Goal: Information Seeking & Learning: Learn about a topic

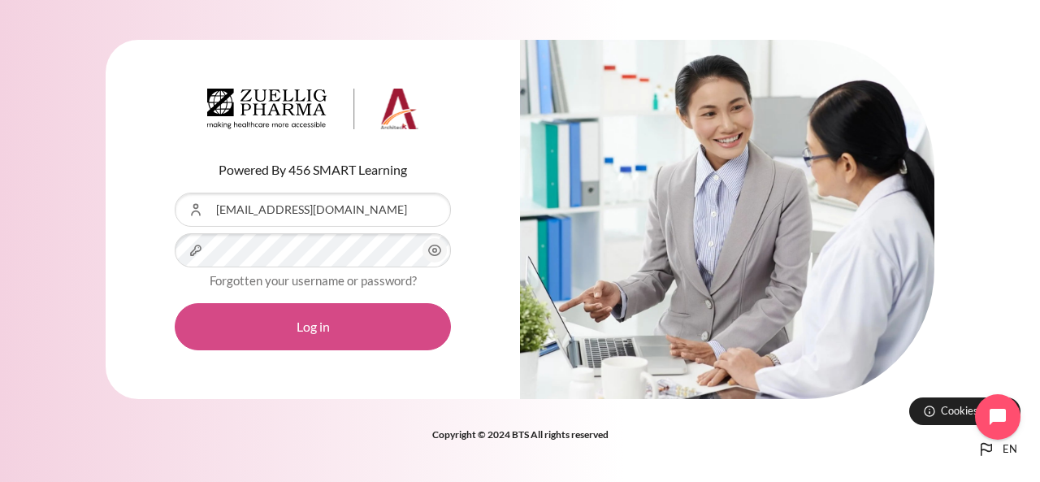
click at [283, 326] on button "Log in" at bounding box center [313, 326] width 276 height 47
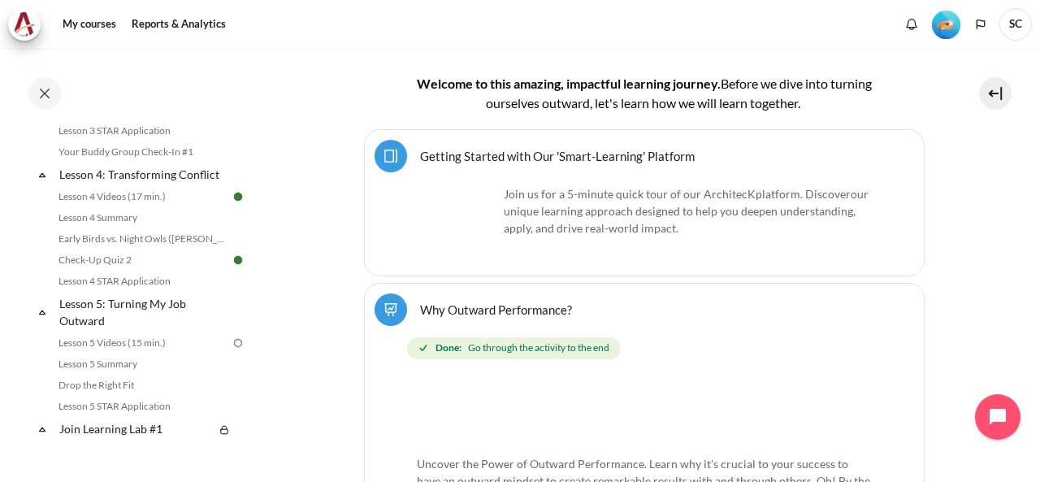
scroll to position [650, 0]
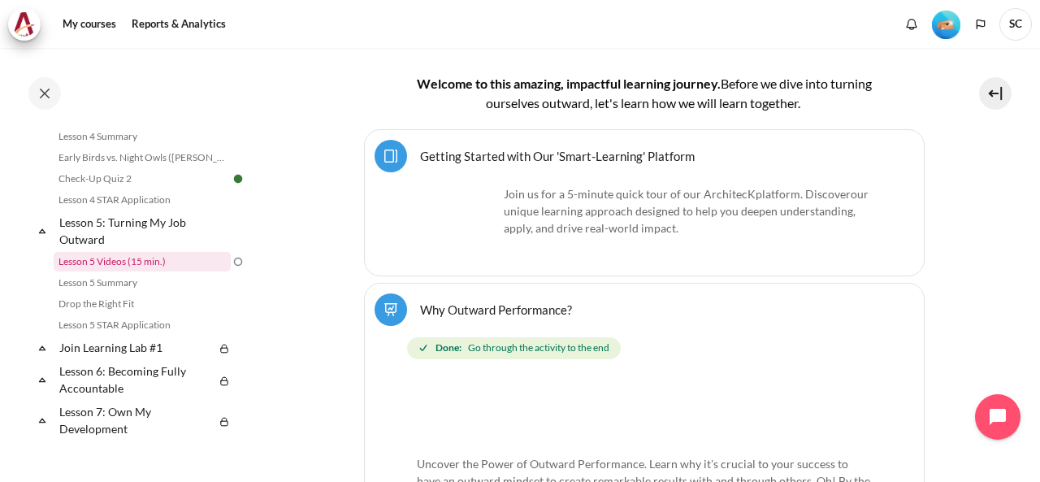
click at [164, 271] on link "Lesson 5 Videos (15 min.)" at bounding box center [142, 261] width 177 height 19
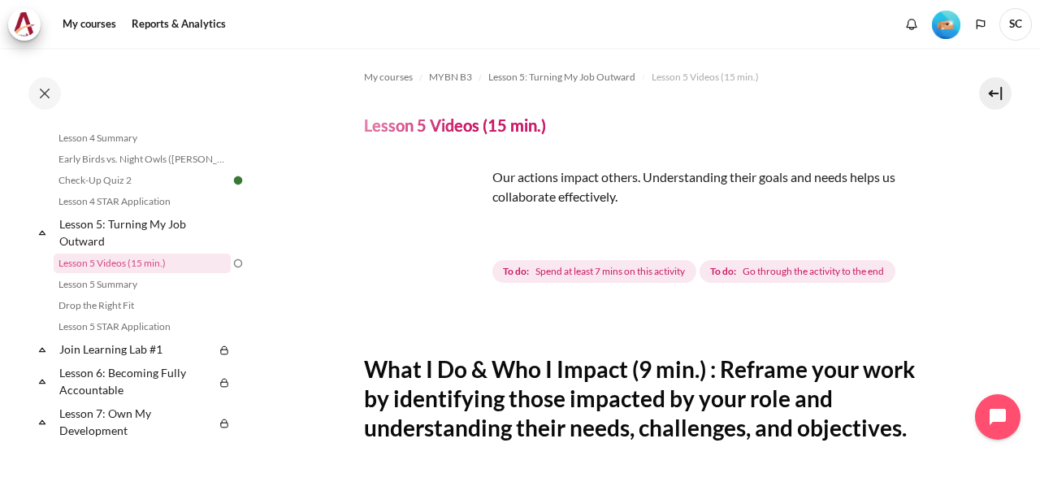
scroll to position [325, 0]
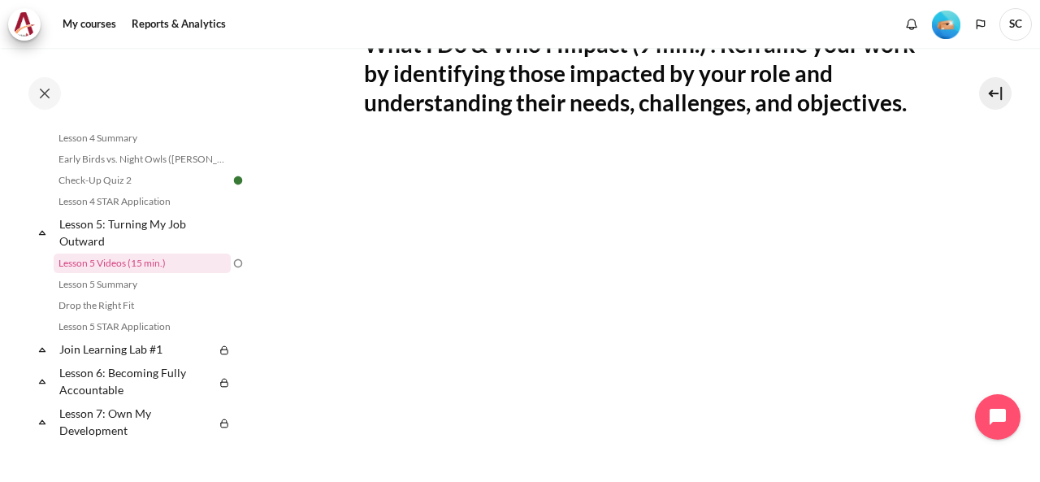
click at [967, 243] on section "My courses MYBN B3 Lesson 5: Turning My Job Outward Lesson 5 Videos (15 min.) L…" at bounding box center [643, 260] width 767 height 1074
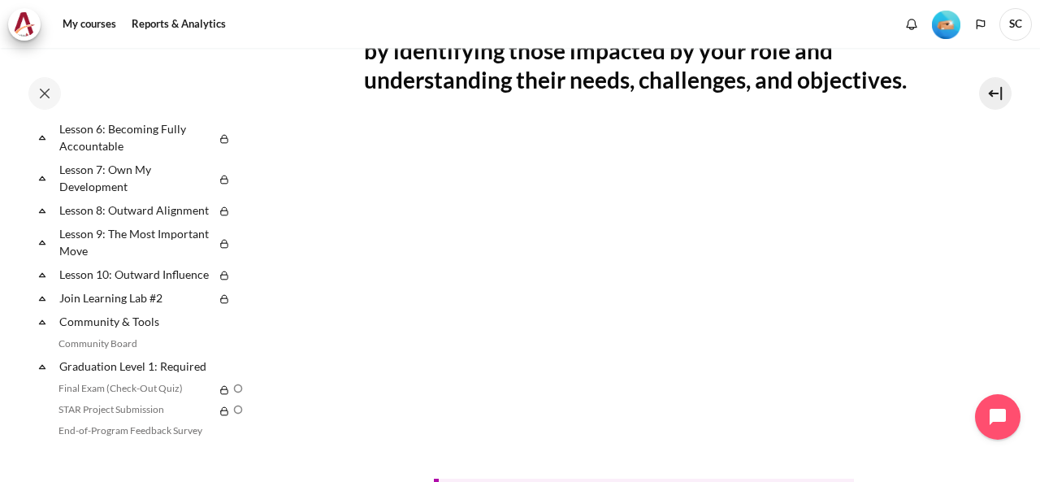
scroll to position [811, 0]
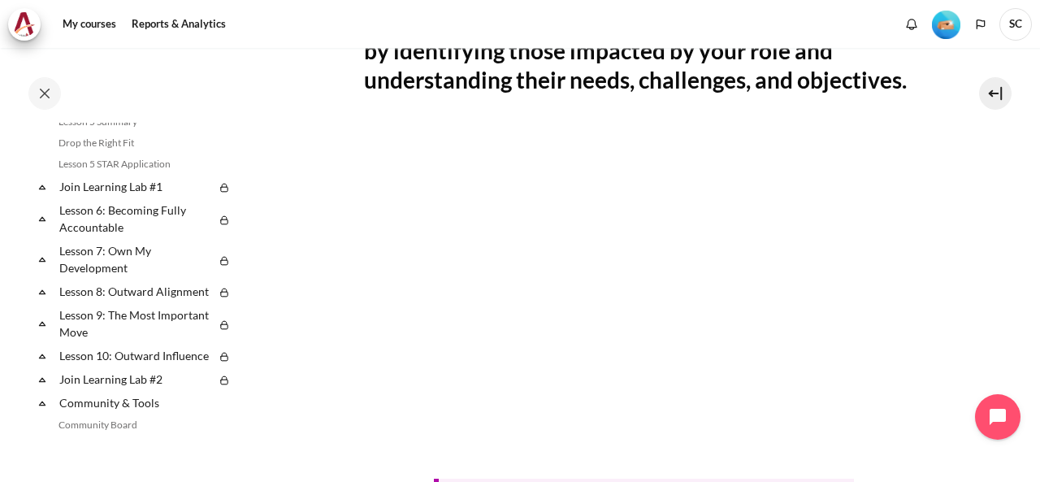
click at [45, 195] on icon at bounding box center [42, 187] width 16 height 16
click at [73, 197] on link "Join Learning Lab #1" at bounding box center [136, 186] width 158 height 22
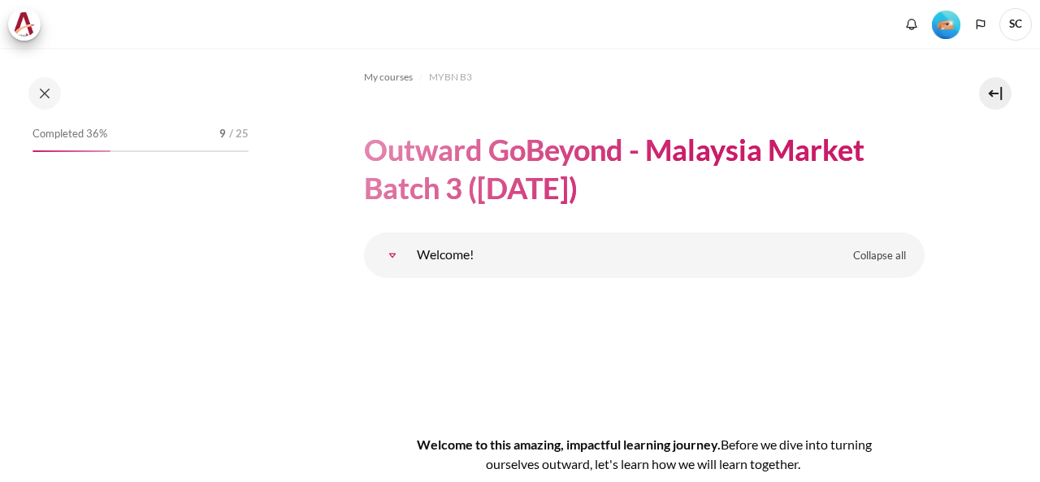
scroll to position [9314, 0]
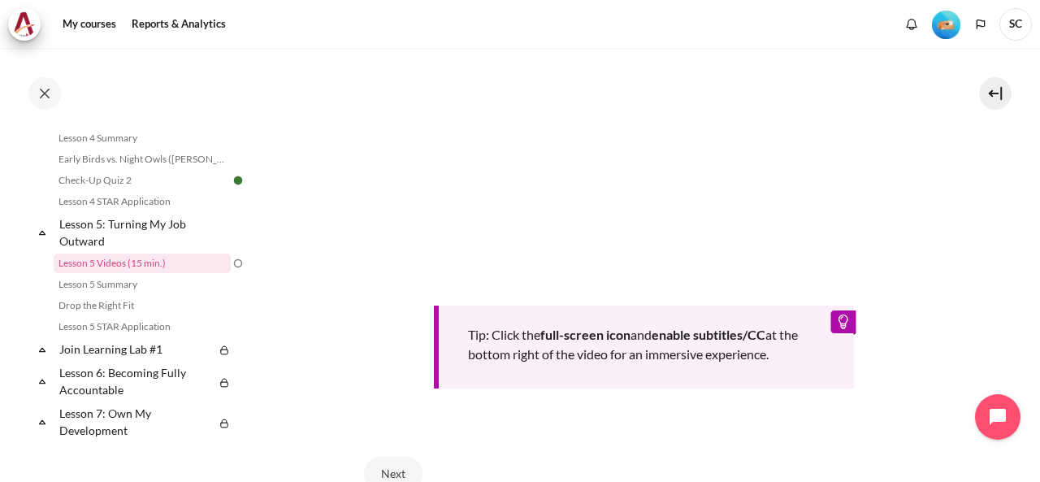
scroll to position [683, 0]
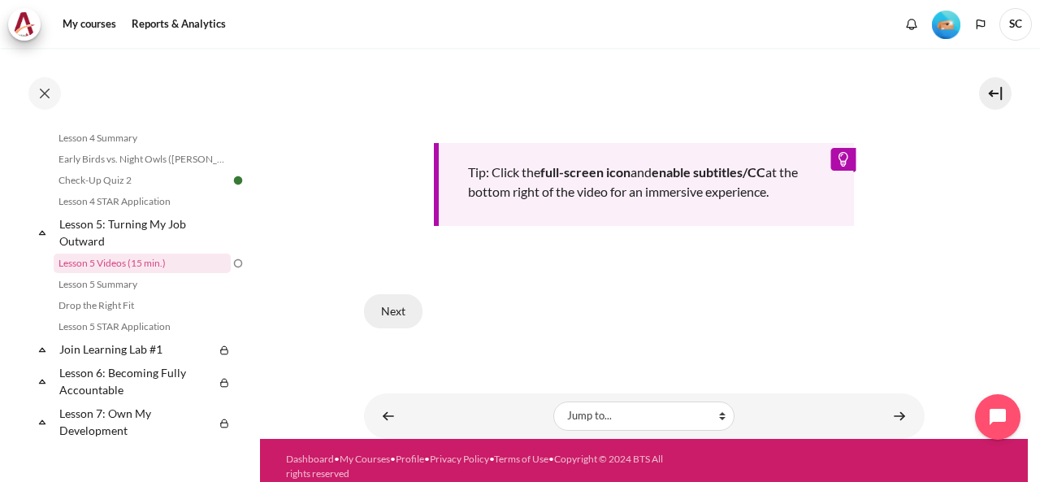
click at [413, 309] on button "Next" at bounding box center [393, 311] width 58 height 34
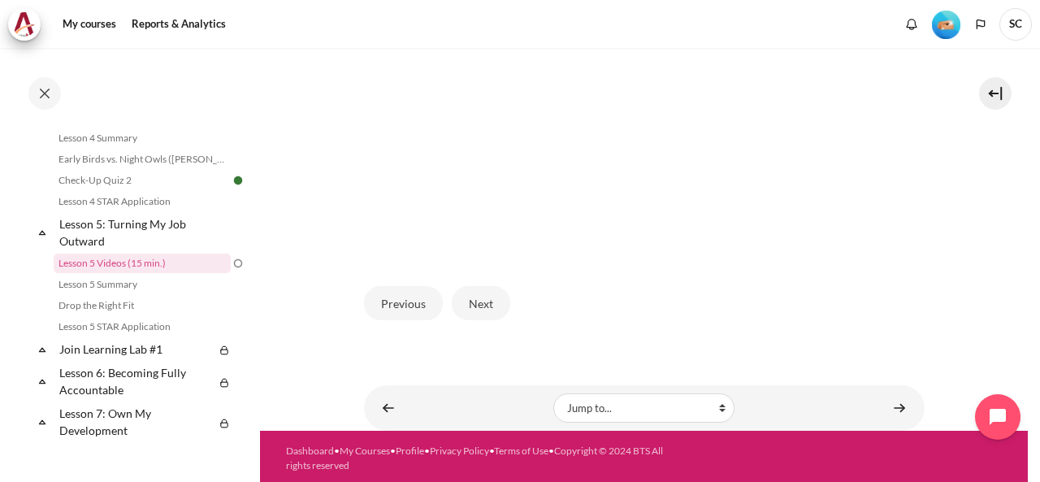
scroll to position [500, 0]
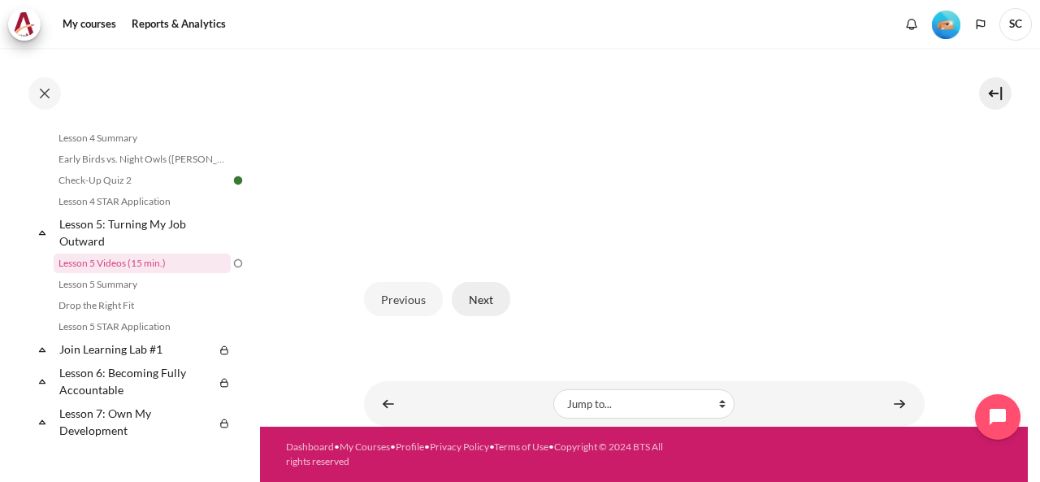
click at [489, 306] on button "Next" at bounding box center [481, 299] width 58 height 34
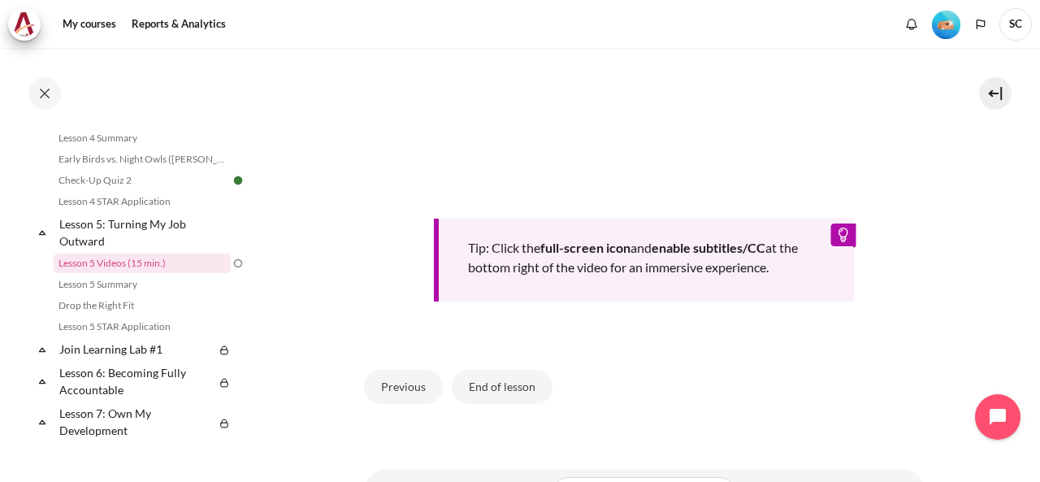
scroll to position [718, 0]
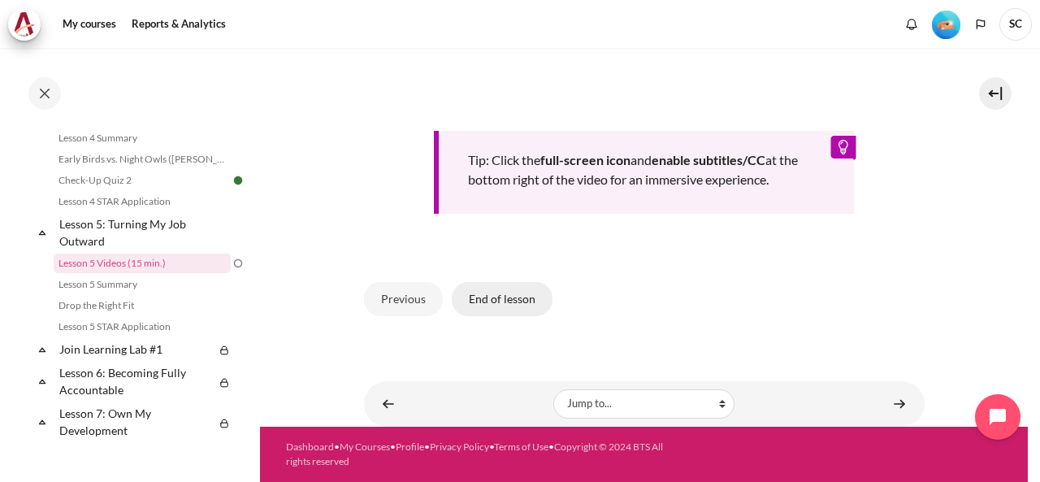
click at [491, 290] on button "End of lesson" at bounding box center [502, 299] width 101 height 34
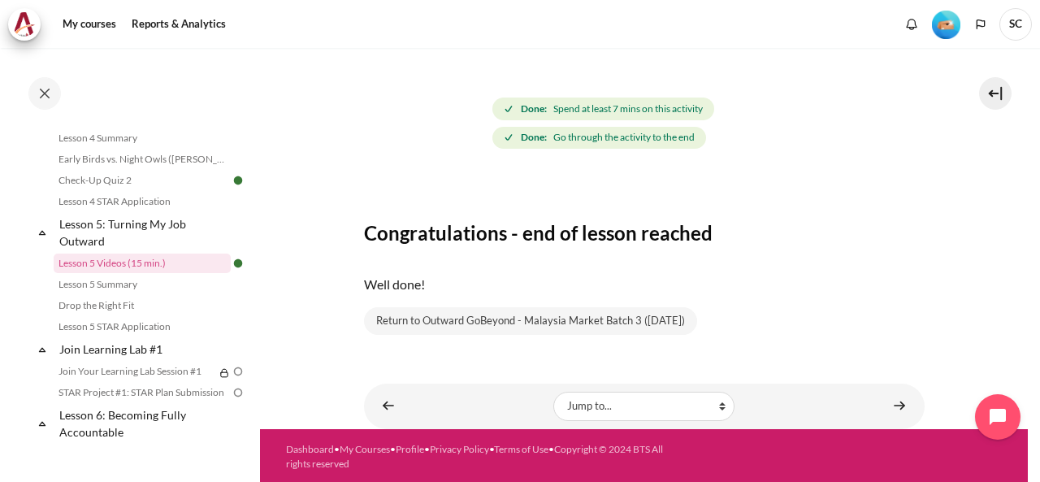
scroll to position [163, 0]
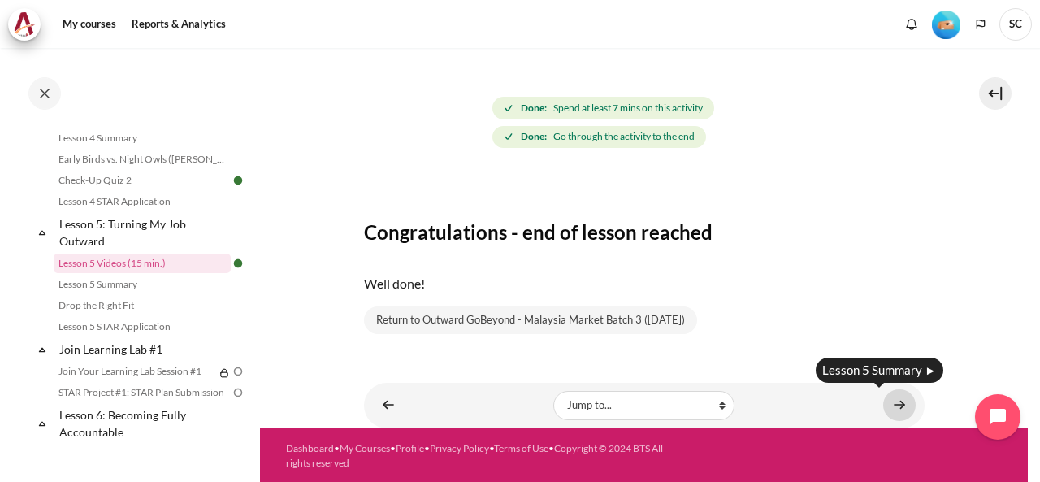
click at [903, 414] on link "Content" at bounding box center [899, 405] width 32 height 32
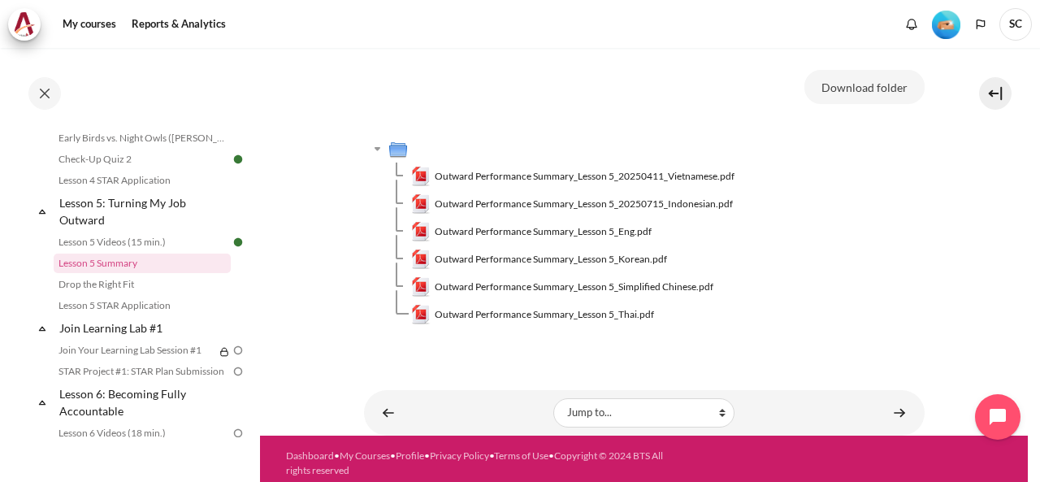
scroll to position [169, 0]
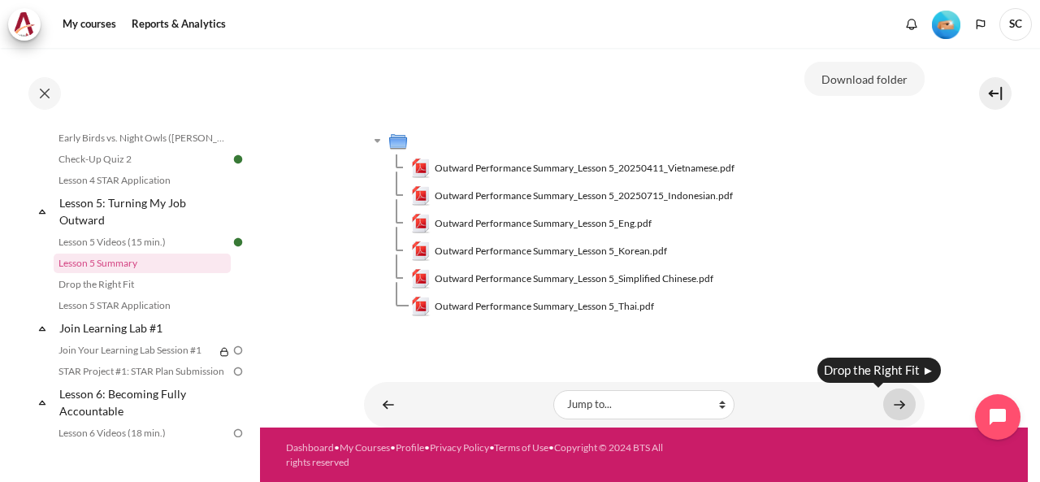
click at [889, 401] on link "Content" at bounding box center [899, 404] width 32 height 32
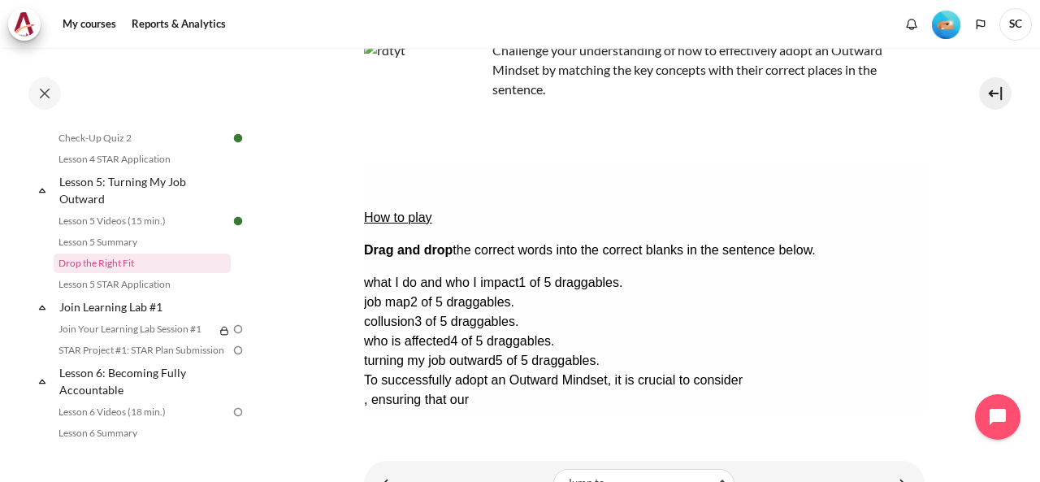
scroll to position [162, 0]
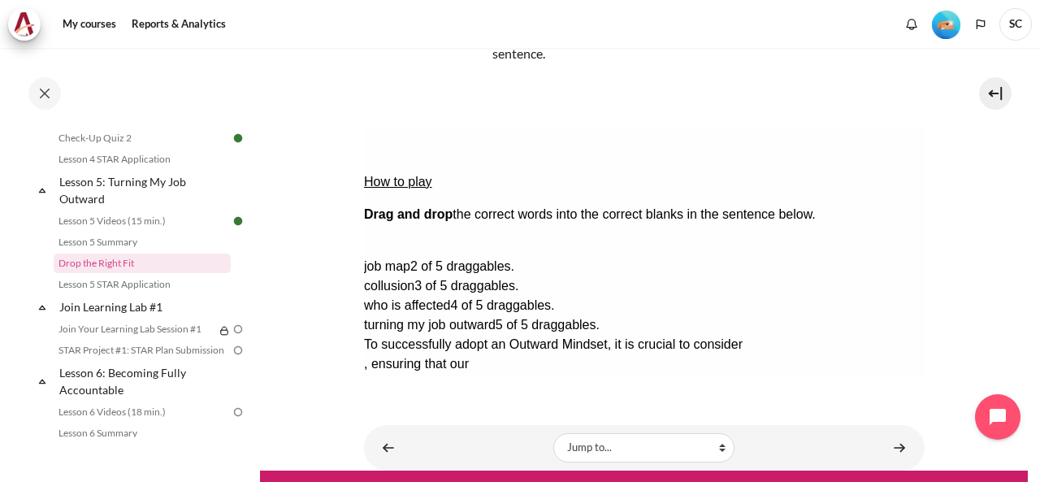
drag, startPoint x: 798, startPoint y: 200, endPoint x: 497, endPoint y: 215, distance: 300.9
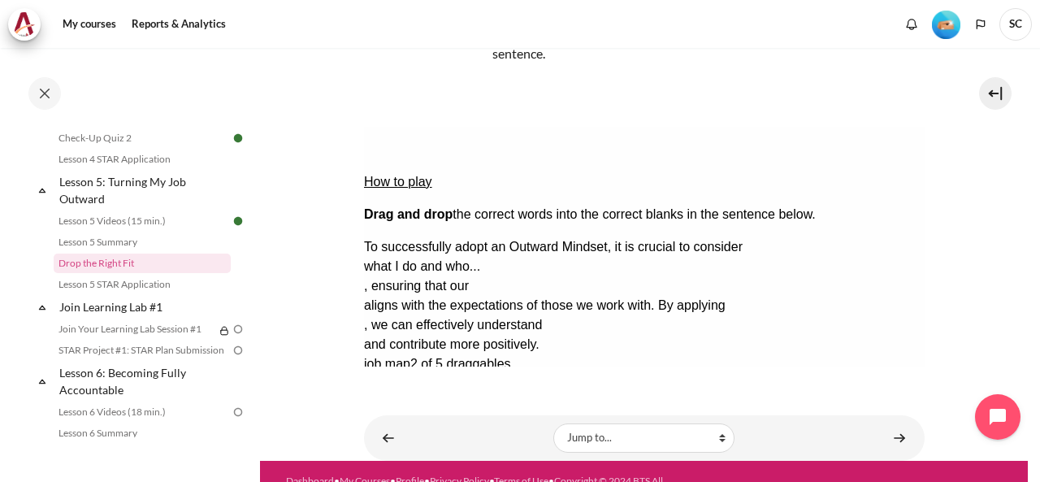
drag, startPoint x: 481, startPoint y: 303, endPoint x: 494, endPoint y: 318, distance: 19.6
drag, startPoint x: 471, startPoint y: 301, endPoint x: 533, endPoint y: 222, distance: 100.7
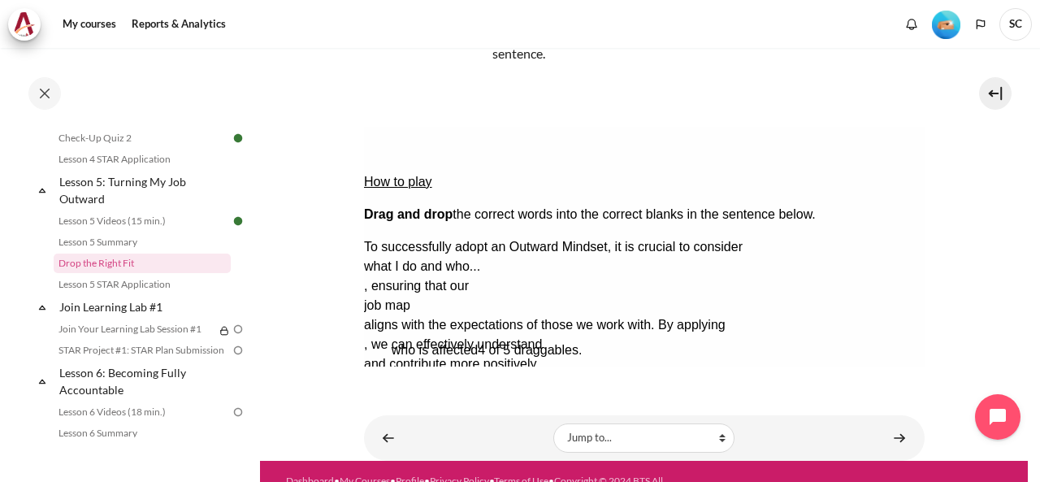
drag, startPoint x: 494, startPoint y: 300, endPoint x: 521, endPoint y: 246, distance: 59.9
drag, startPoint x: 413, startPoint y: 293, endPoint x: 433, endPoint y: 257, distance: 41.1
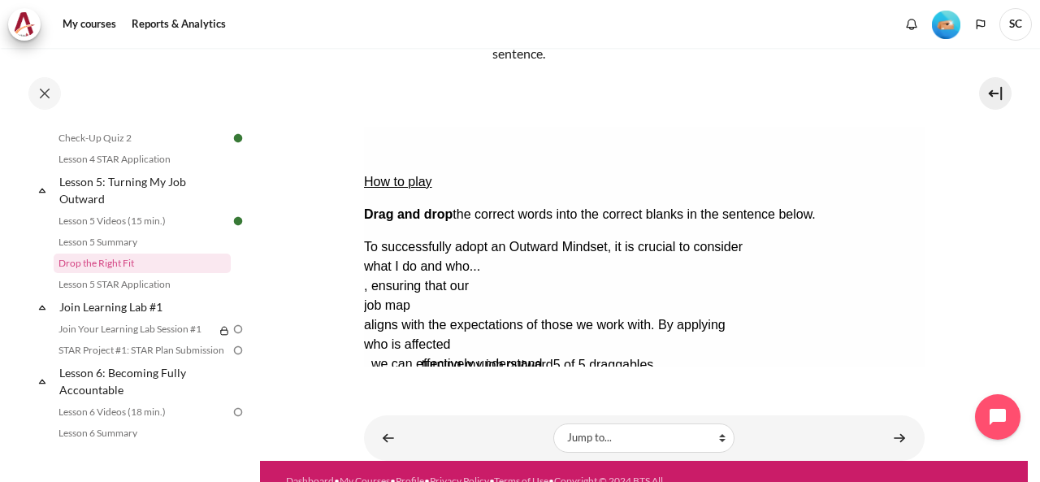
drag, startPoint x: 471, startPoint y: 300, endPoint x: 528, endPoint y: 241, distance: 81.6
drag, startPoint x: 443, startPoint y: 295, endPoint x: 465, endPoint y: 257, distance: 43.6
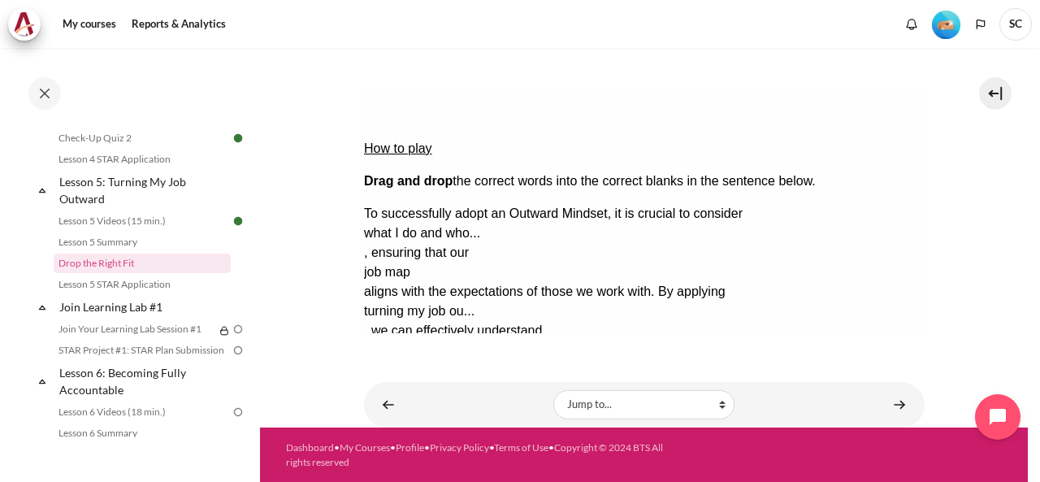
click at [407, 400] on button "Check Check the answers. The responses will be marked as correct, incorrect, or…" at bounding box center [385, 408] width 44 height 17
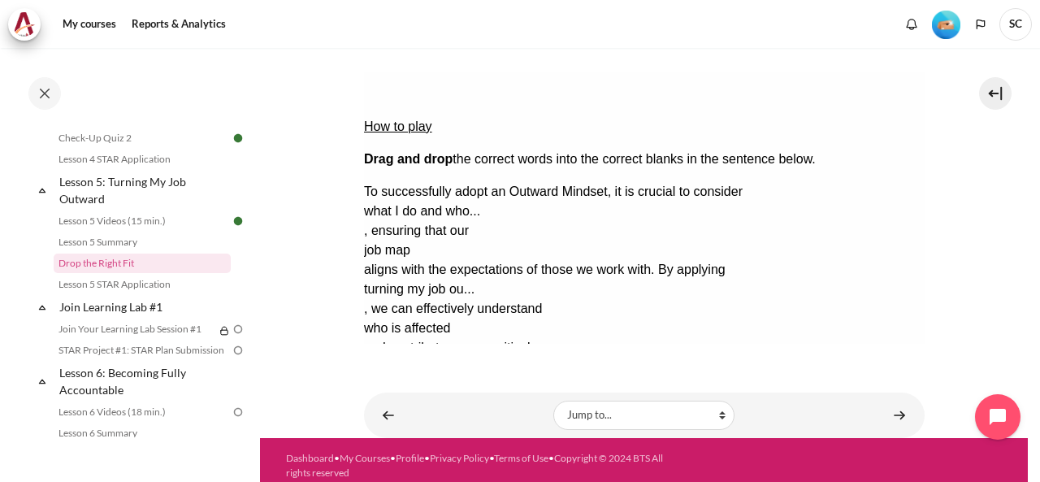
scroll to position [228, 0]
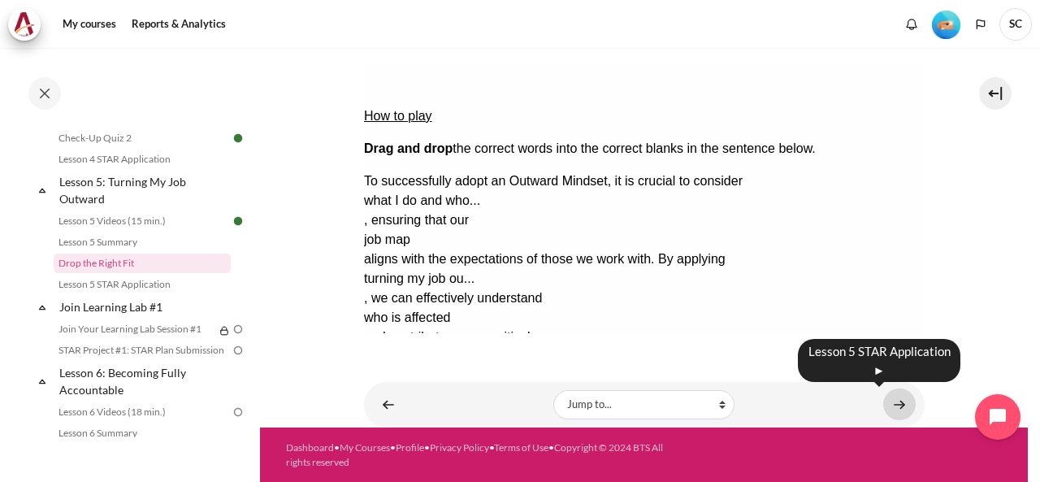
click at [892, 407] on link "Content" at bounding box center [899, 404] width 32 height 32
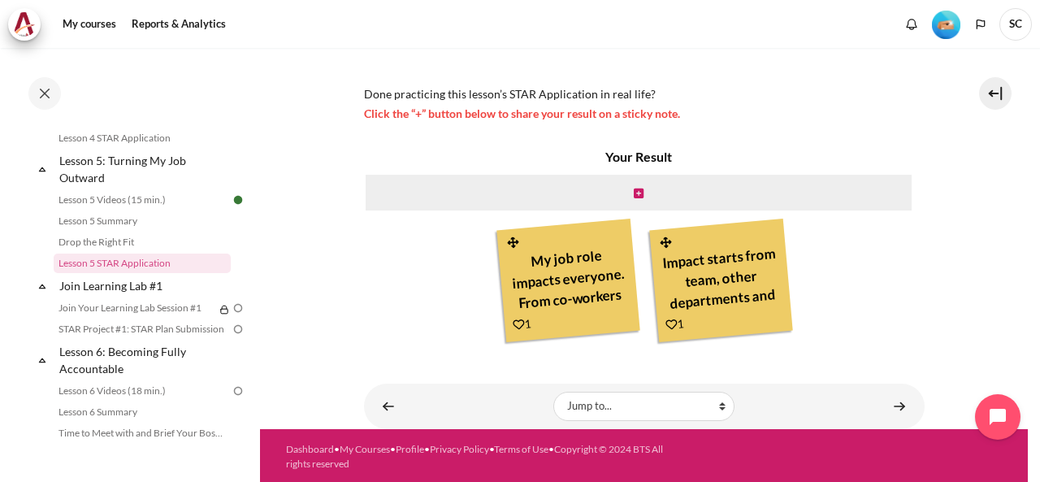
scroll to position [415, 0]
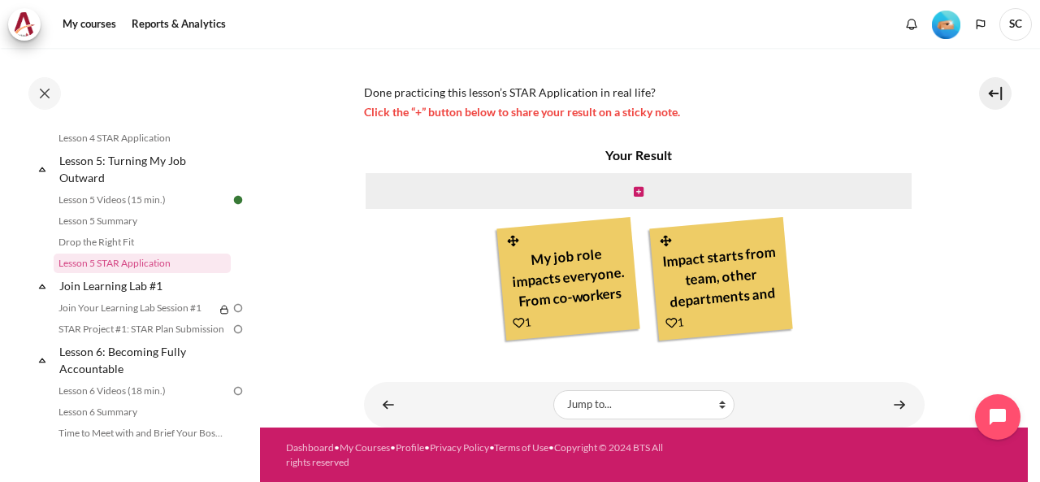
click at [640, 189] on div "Content" at bounding box center [638, 190] width 549 height 39
click at [636, 192] on icon "Content" at bounding box center [638, 191] width 10 height 11
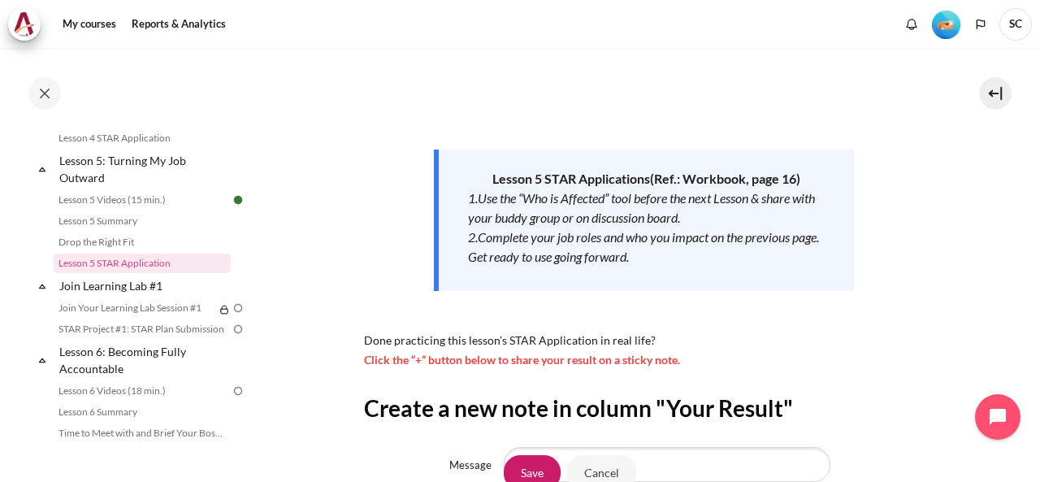
scroll to position [244, 0]
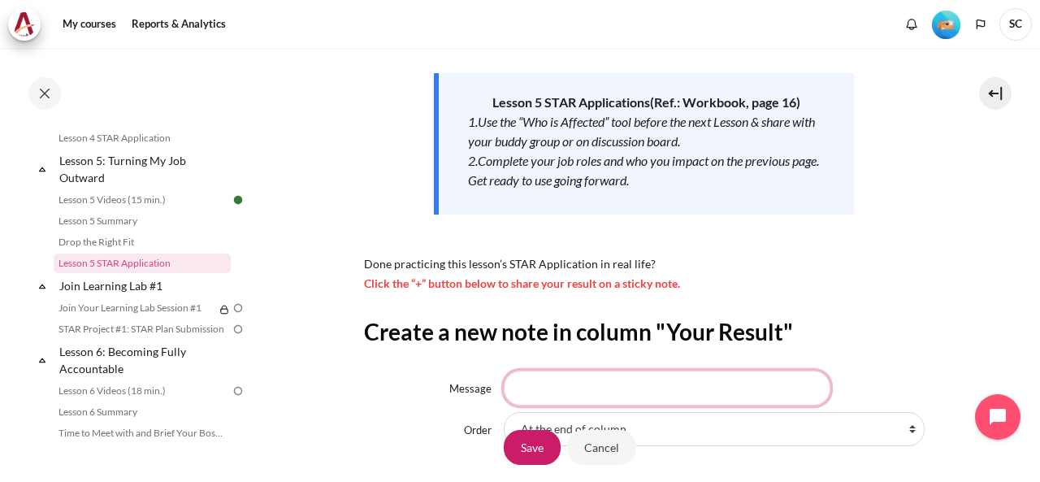
click at [617, 395] on input "Message" at bounding box center [667, 387] width 326 height 34
type input "What we did or what we do will impacting from up to down"
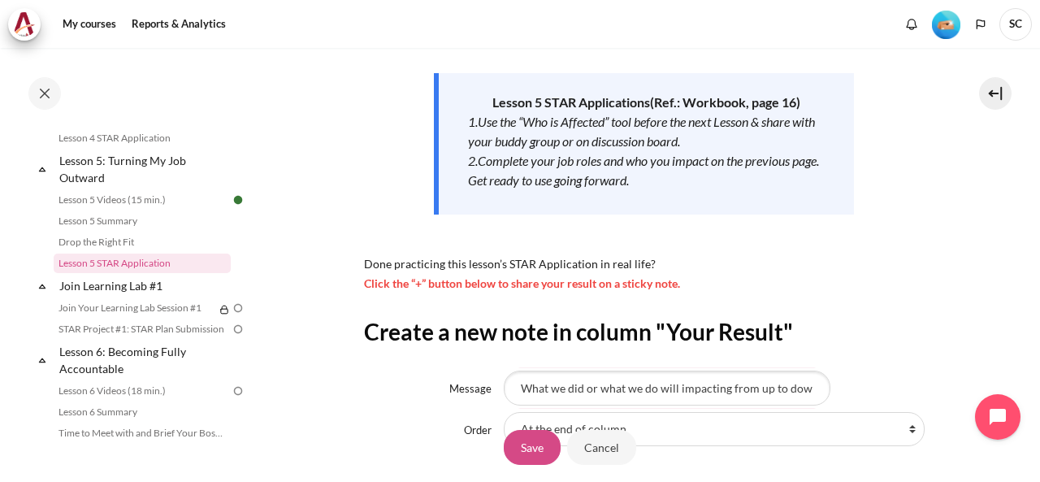
click at [521, 444] on input "Save" at bounding box center [532, 447] width 57 height 34
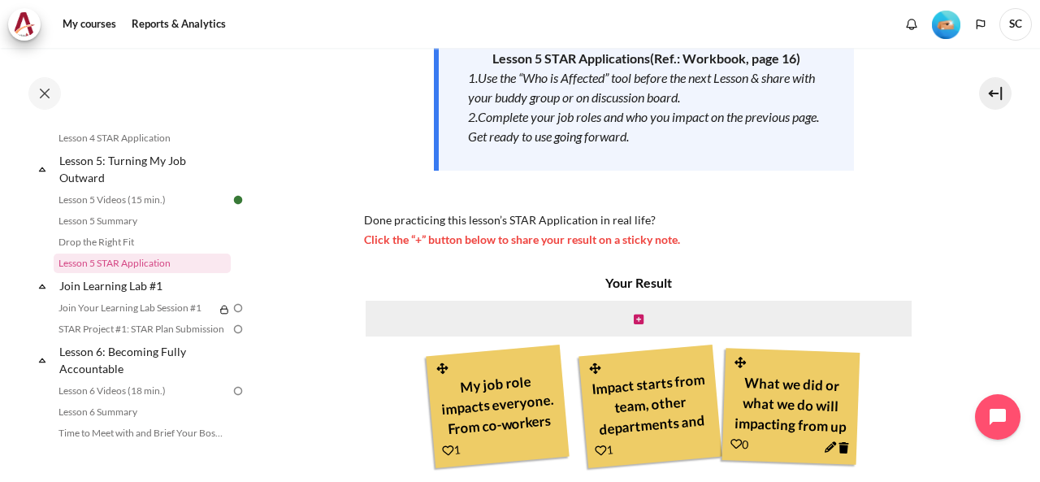
scroll to position [406, 0]
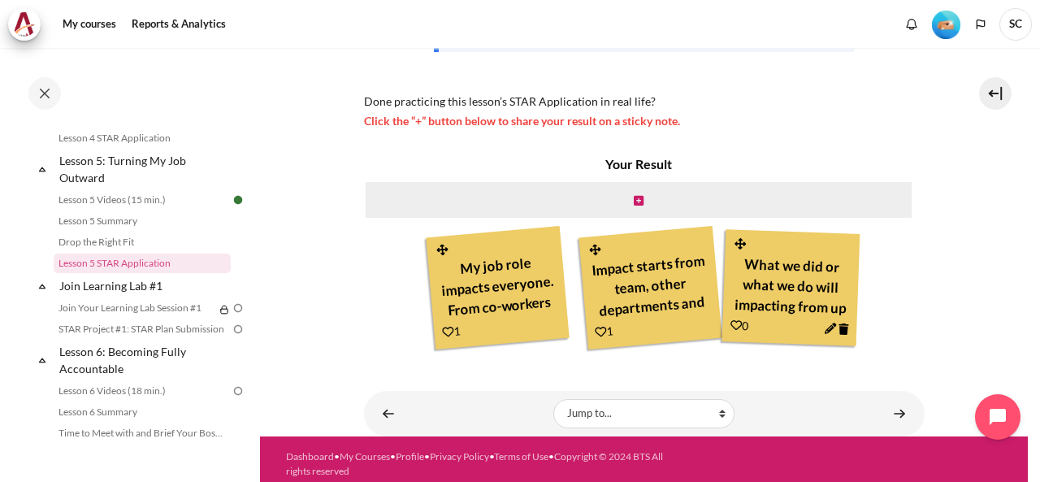
click at [828, 331] on icon "Content" at bounding box center [829, 327] width 11 height 11
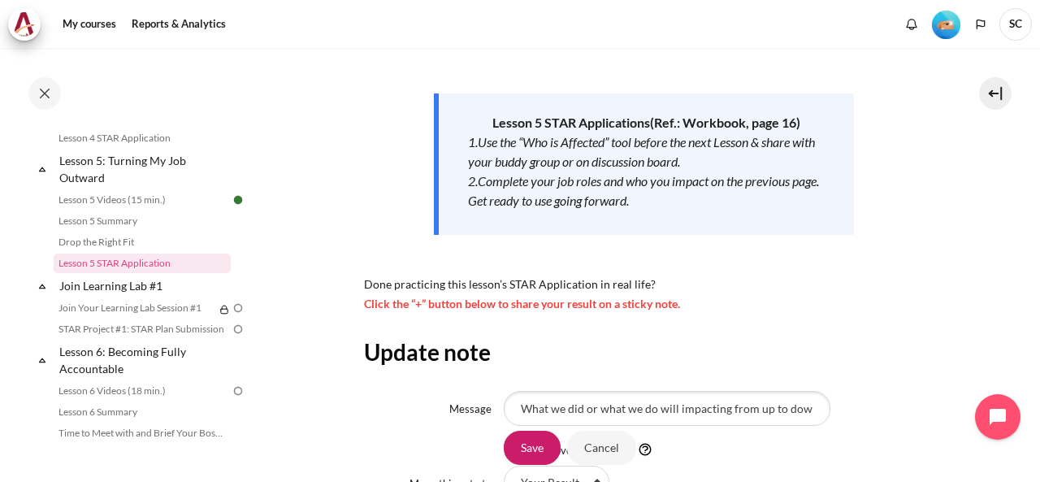
scroll to position [325, 0]
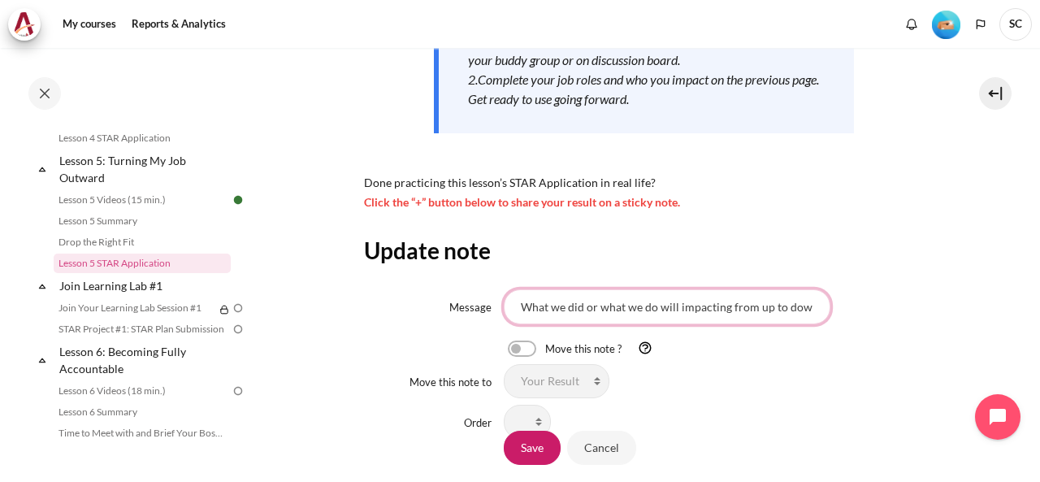
click at [818, 309] on input "What we did or what we do will impacting from up to down" at bounding box center [667, 306] width 326 height 34
type input "What we did or what we do will impacting from up to down level"
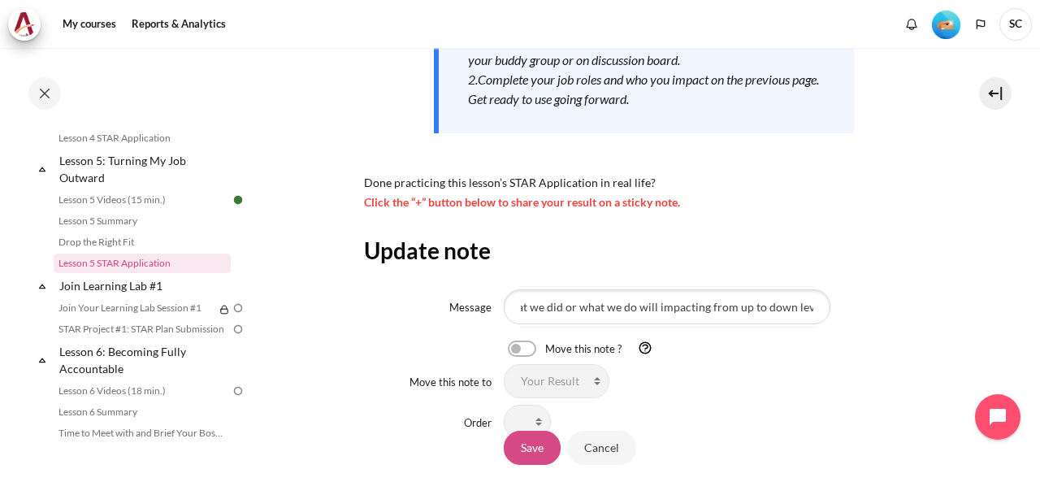
click at [531, 451] on input "Save" at bounding box center [532, 447] width 57 height 34
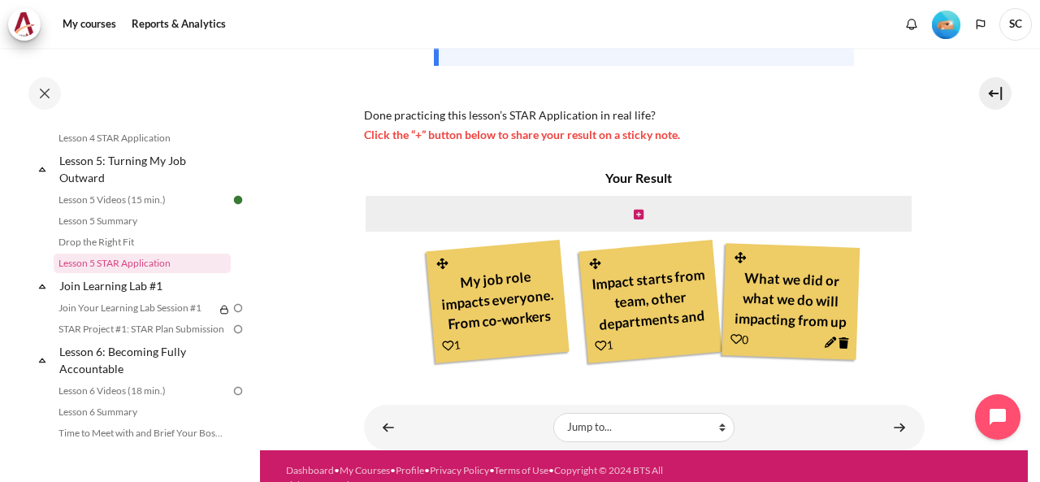
scroll to position [415, 0]
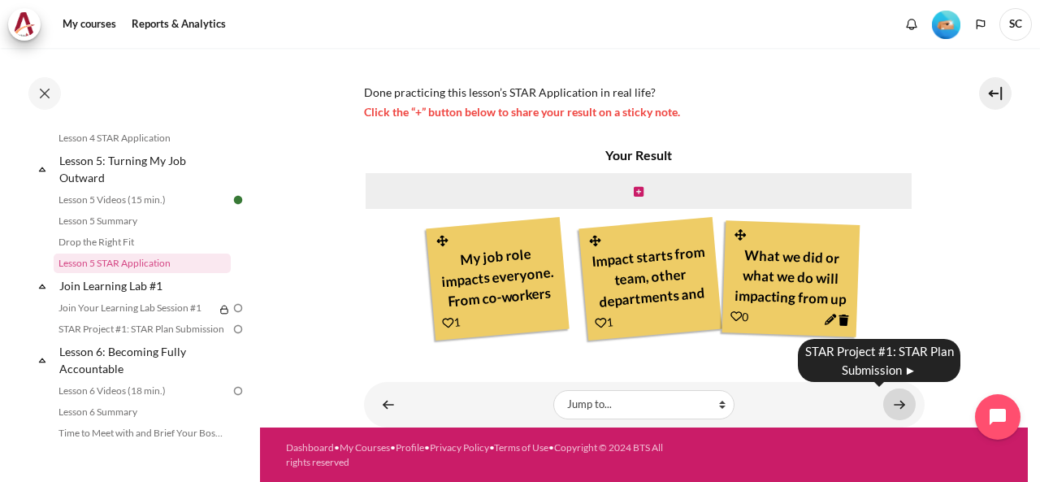
click at [886, 407] on link "Content" at bounding box center [899, 404] width 32 height 32
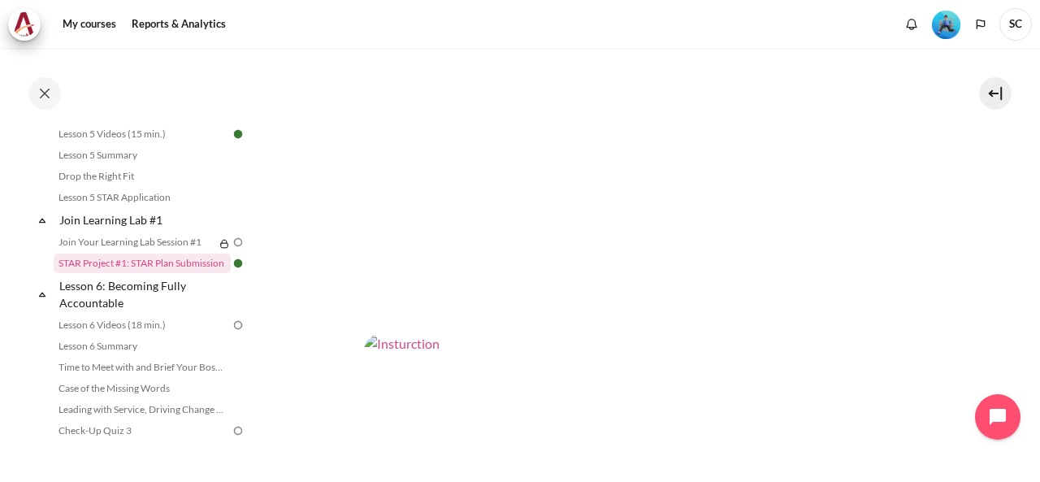
scroll to position [325, 0]
click at [463, 197] on img "Content" at bounding box center [644, 176] width 560 height 315
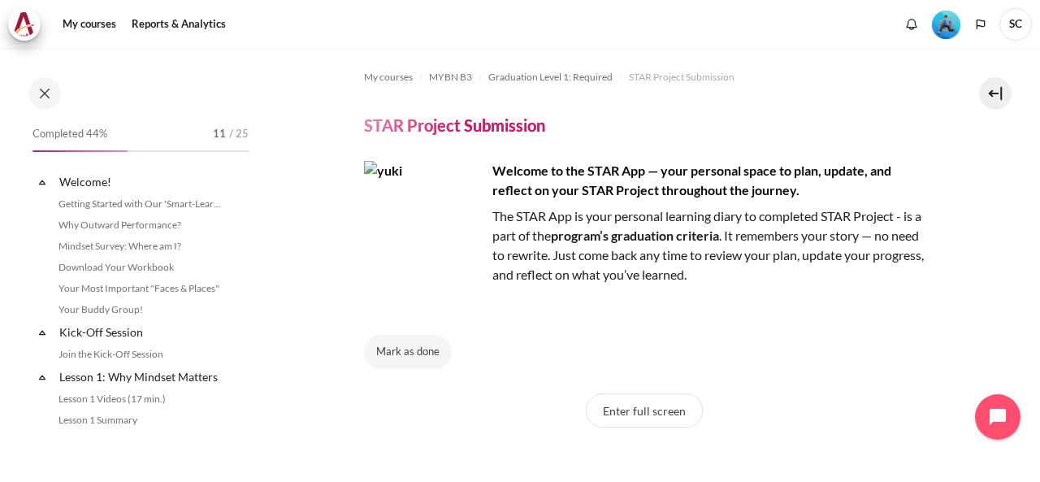
scroll to position [1633, 0]
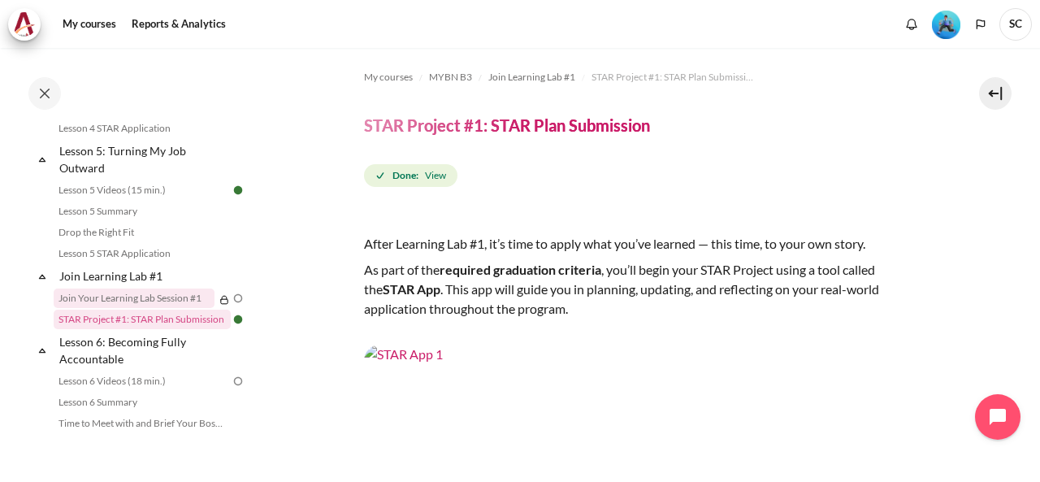
scroll to position [696, 0]
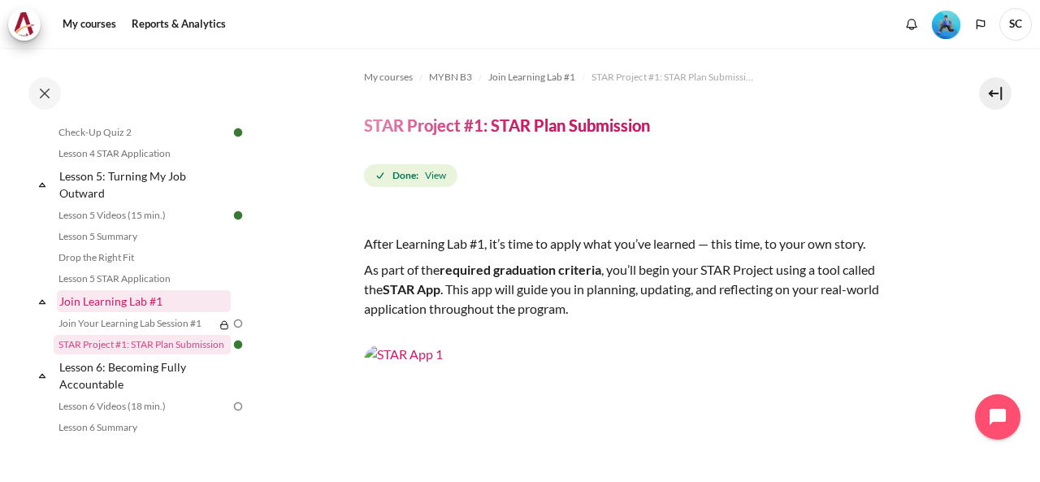
click at [155, 312] on link "Join Learning Lab #1" at bounding box center [144, 301] width 174 height 22
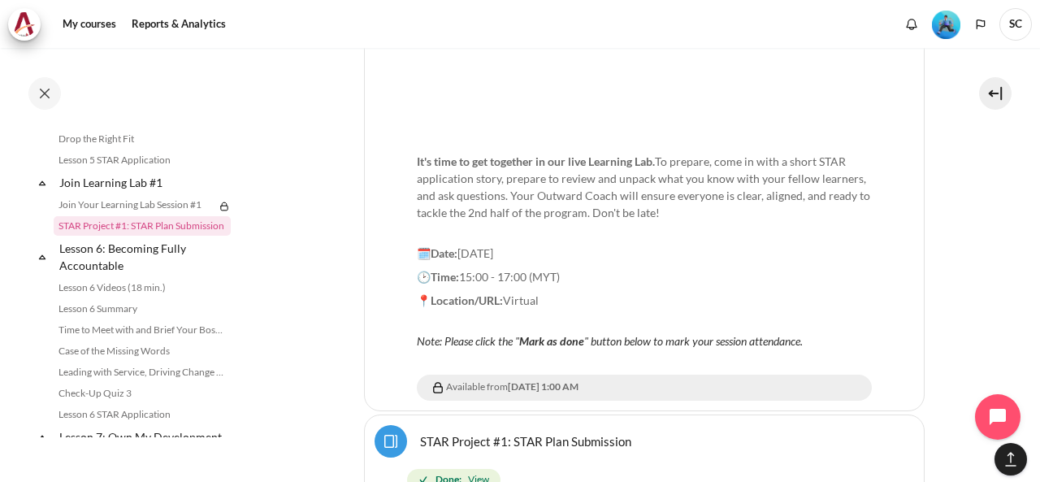
scroll to position [9684, 0]
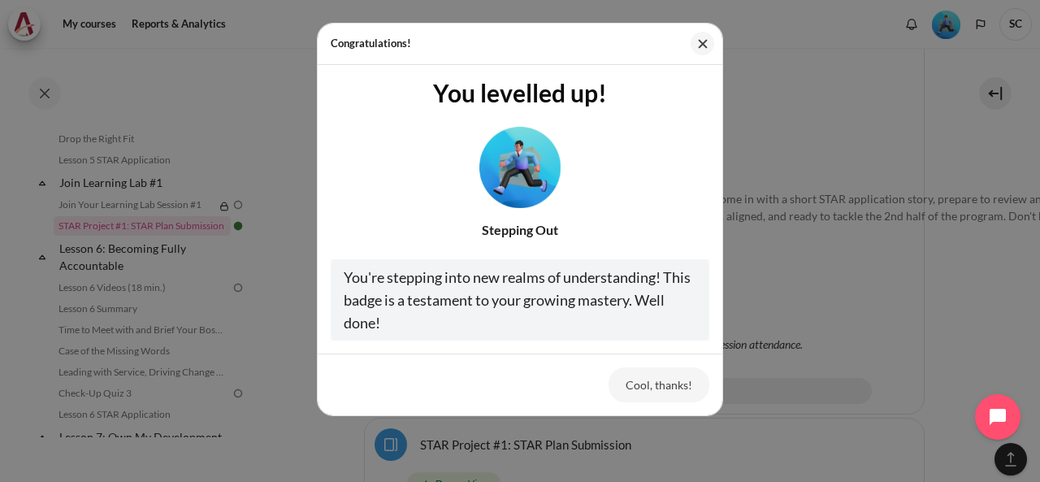
click at [646, 386] on button "Cool, thanks!" at bounding box center [658, 384] width 101 height 34
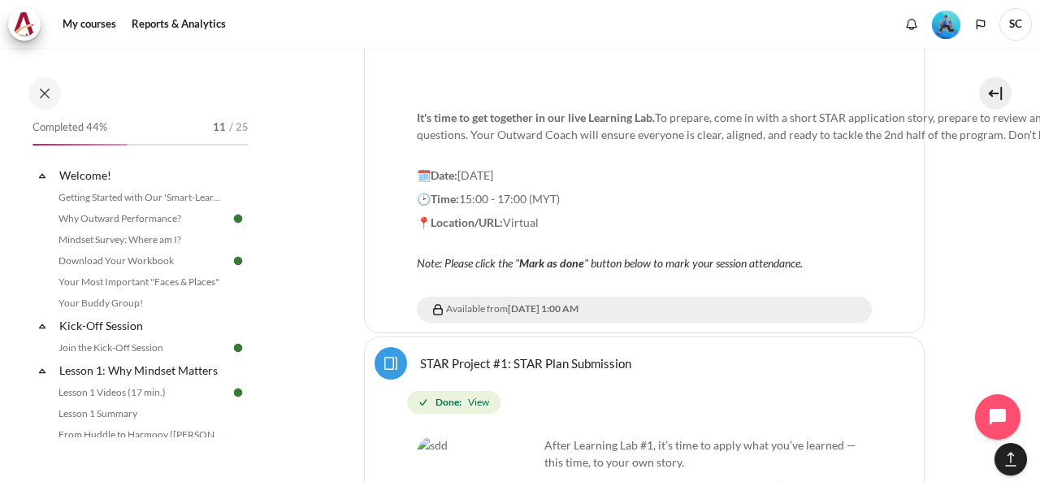
scroll to position [0, 0]
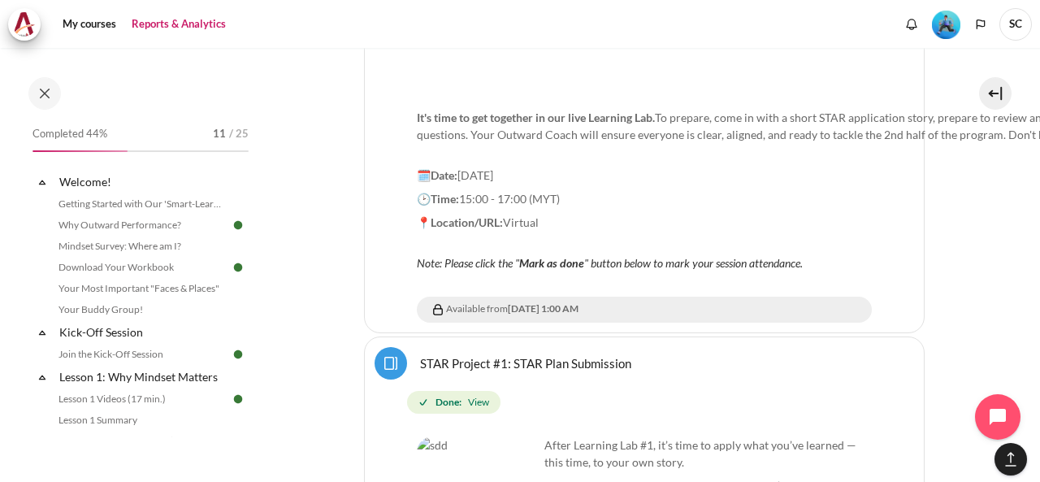
click at [171, 30] on link "Reports & Analytics" at bounding box center [179, 24] width 106 height 32
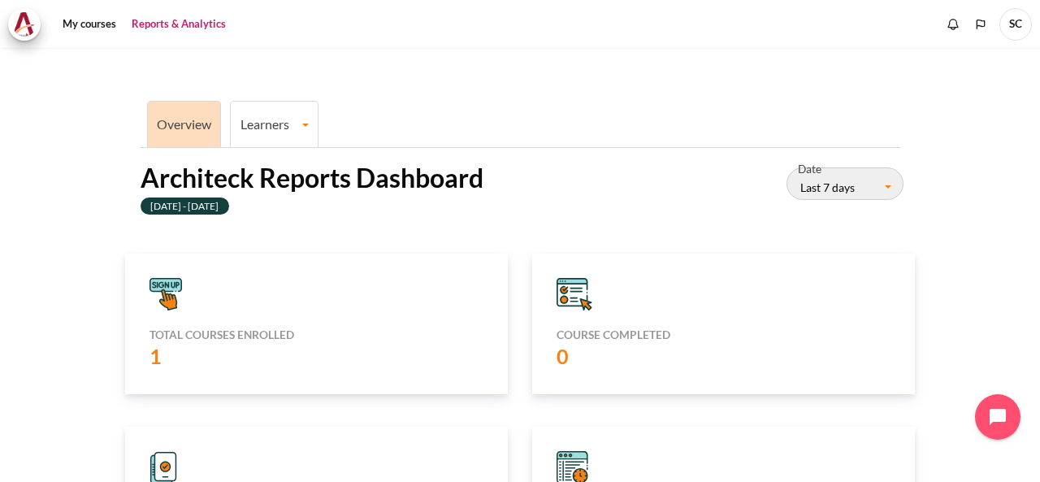
click at [308, 124] on link "Learners" at bounding box center [274, 123] width 87 height 15
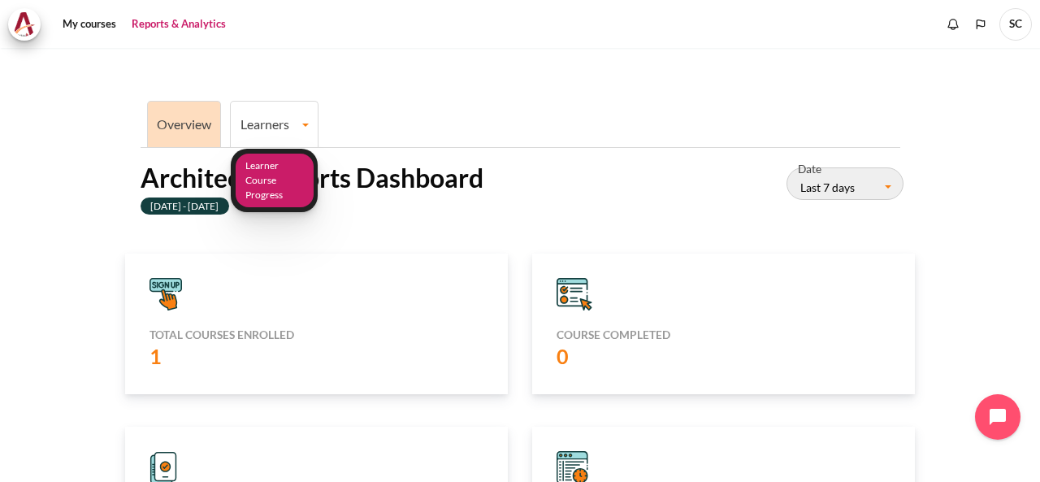
click at [294, 178] on link "Learner Course Progress" at bounding box center [275, 180] width 78 height 54
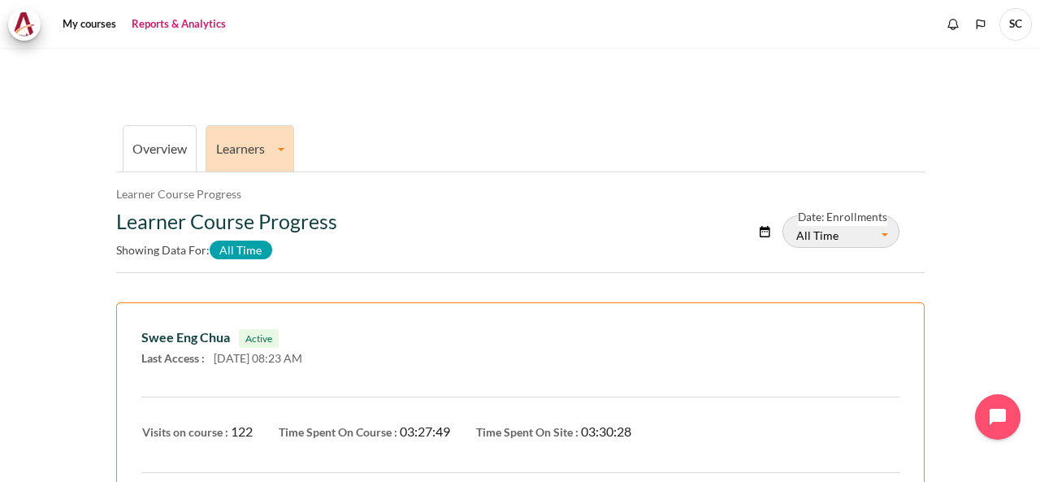
click at [171, 150] on link "Overview" at bounding box center [159, 148] width 54 height 15
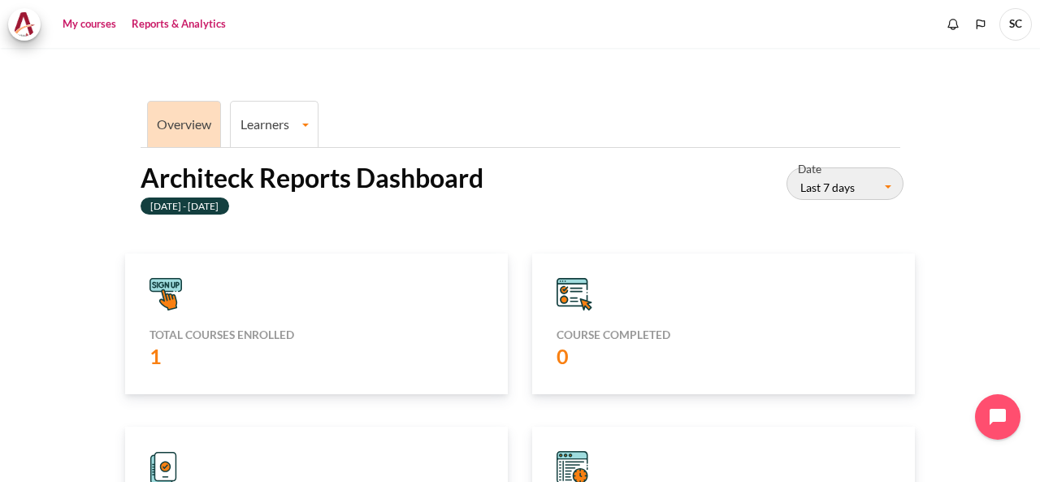
click at [106, 24] on link "My courses" at bounding box center [89, 24] width 65 height 32
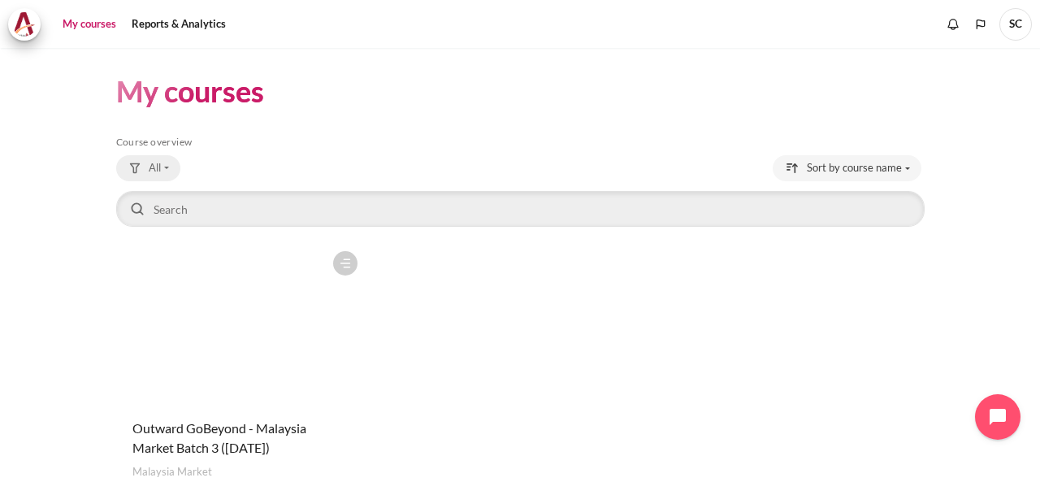
click at [164, 165] on button "All" at bounding box center [148, 168] width 64 height 26
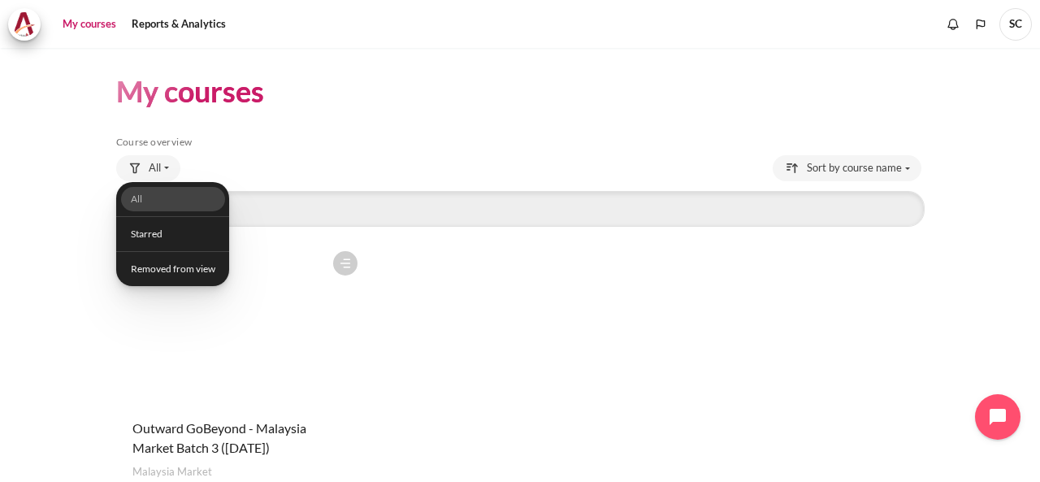
scroll to position [111, 0]
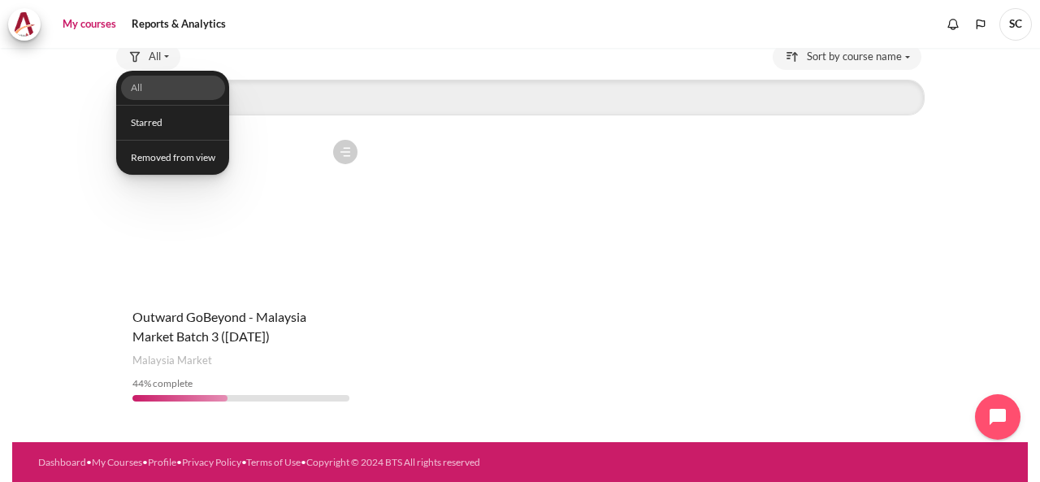
click at [253, 244] on figure "Content" at bounding box center [241, 213] width 250 height 162
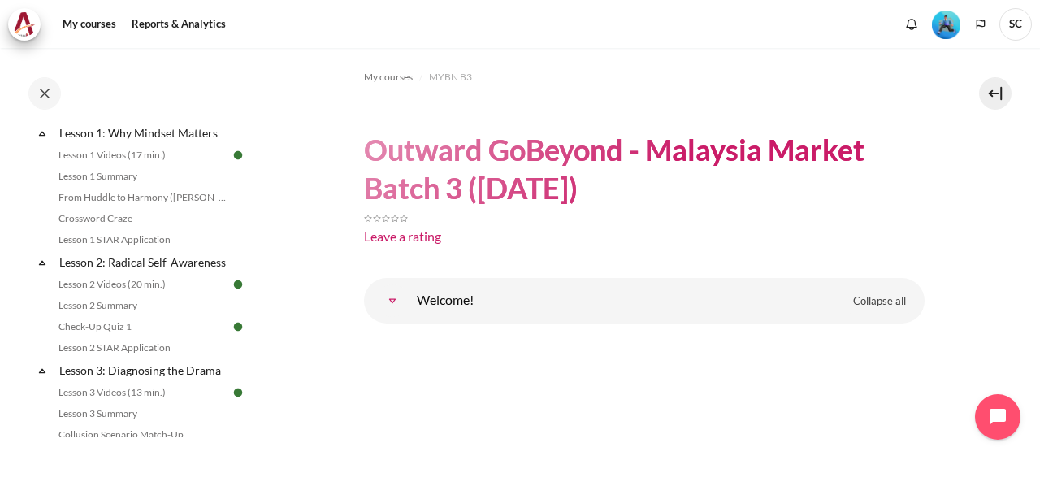
scroll to position [325, 0]
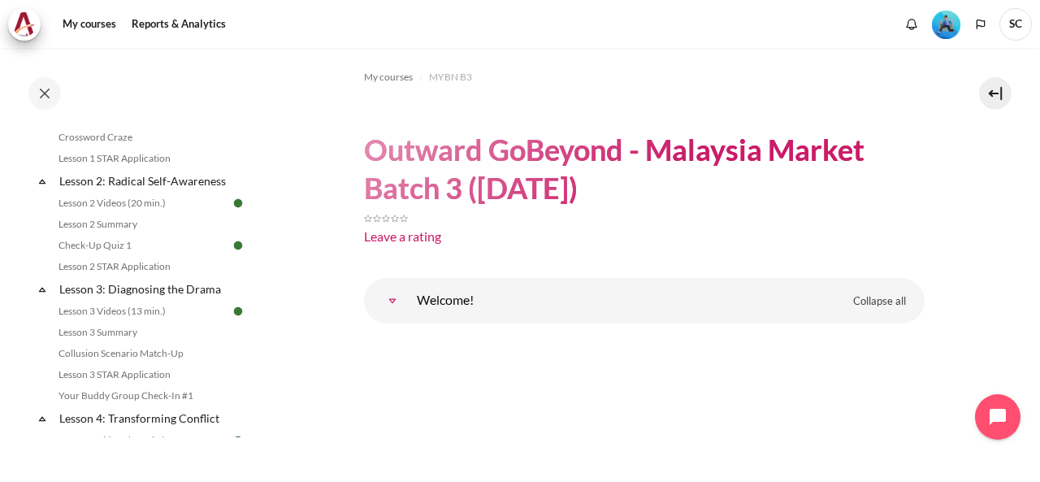
click at [946, 28] on img "Level #3" at bounding box center [946, 25] width 28 height 28
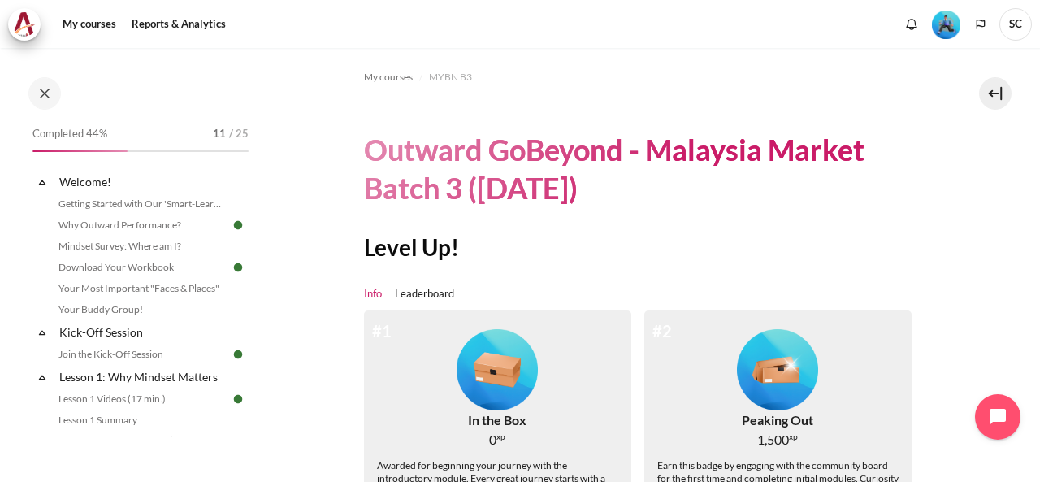
click at [1012, 28] on span "SC" at bounding box center [1015, 24] width 32 height 32
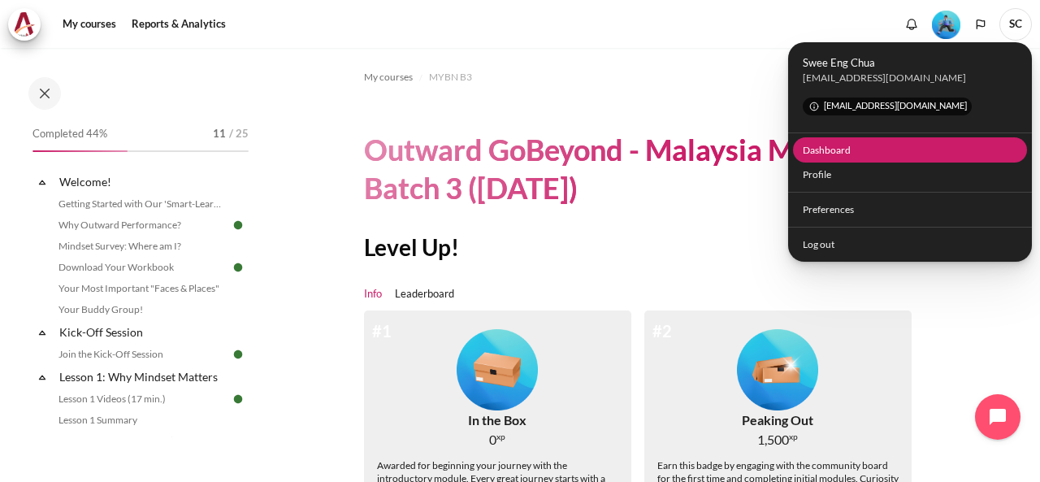
click at [854, 147] on link "Dashboard" at bounding box center [910, 149] width 235 height 25
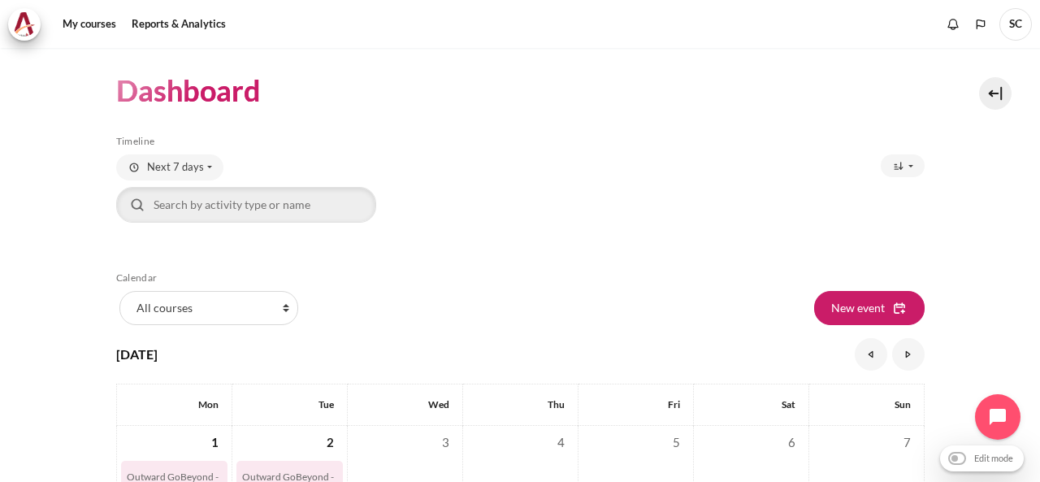
click at [1023, 30] on span "SC" at bounding box center [1015, 24] width 32 height 32
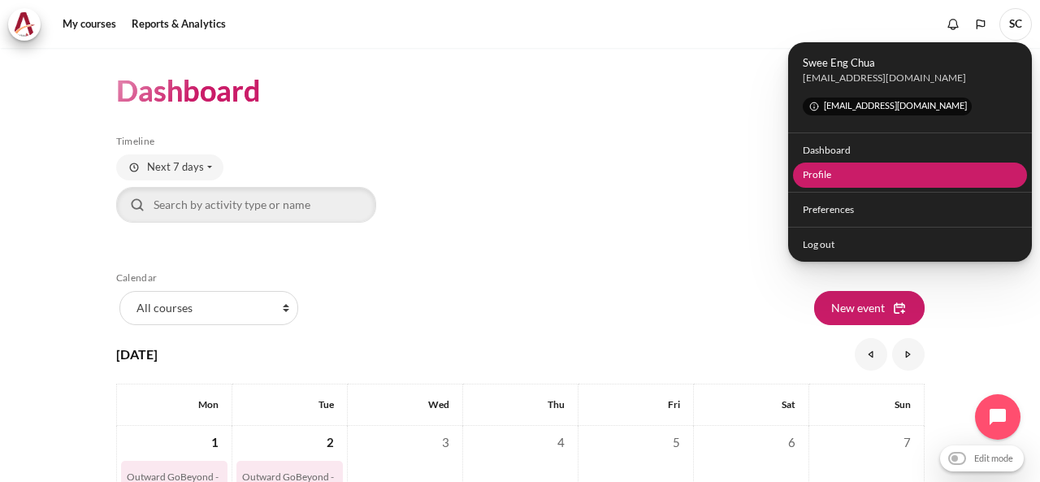
click at [901, 170] on link "Profile" at bounding box center [910, 174] width 235 height 25
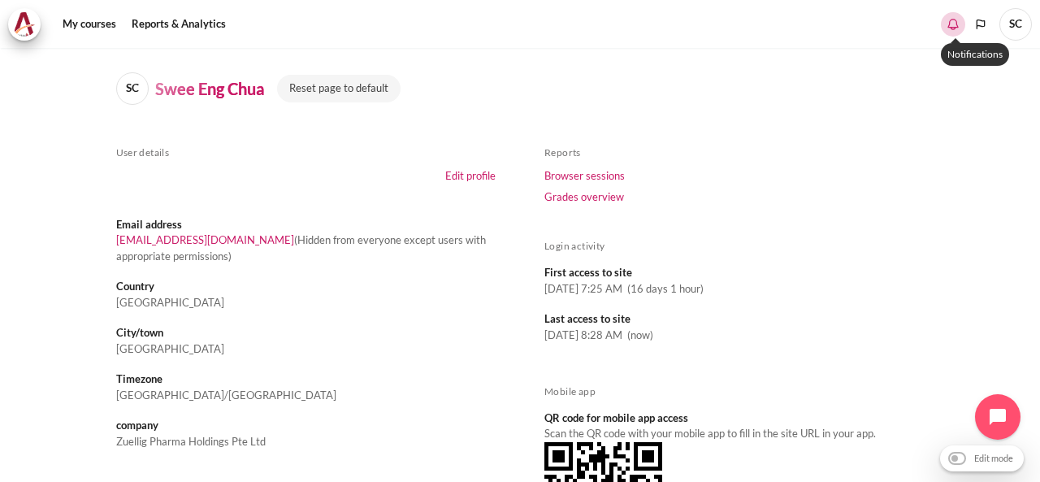
click at [957, 27] on icon "Show notification window with no new notifications" at bounding box center [953, 23] width 10 height 8
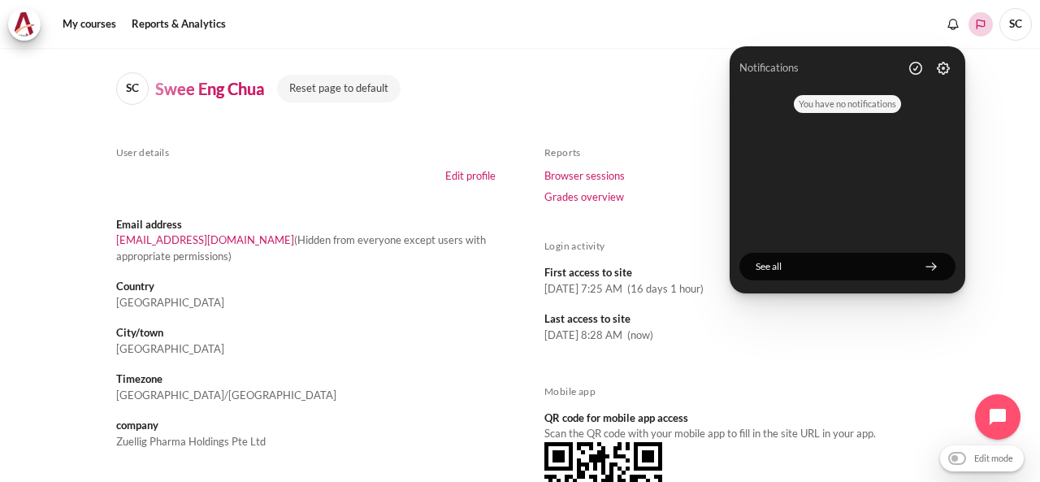
click at [978, 30] on polyline "Languages" at bounding box center [980, 24] width 13 height 13
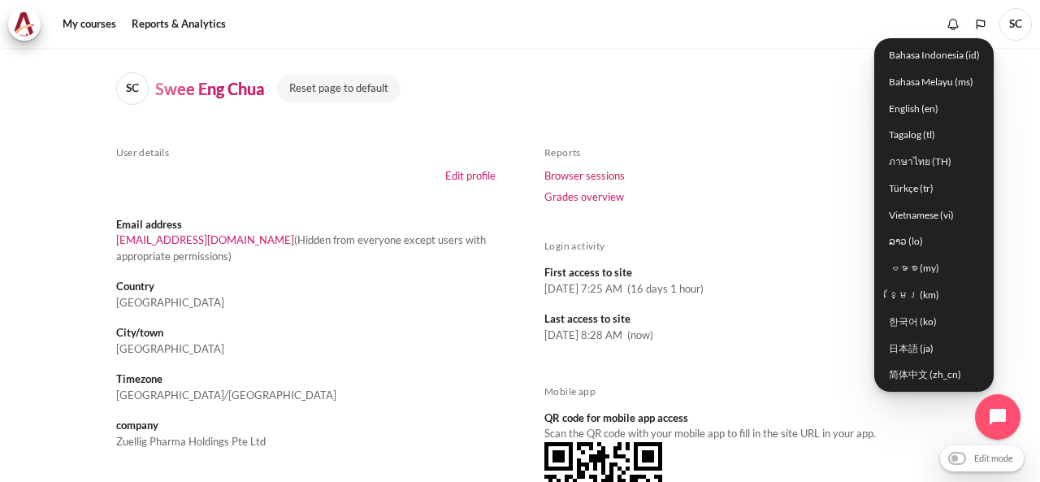
click at [521, 151] on div "User details Edit profile Email address sechua@zuelligpharma.com (Hidden from e…" at bounding box center [520, 468] width 808 height 645
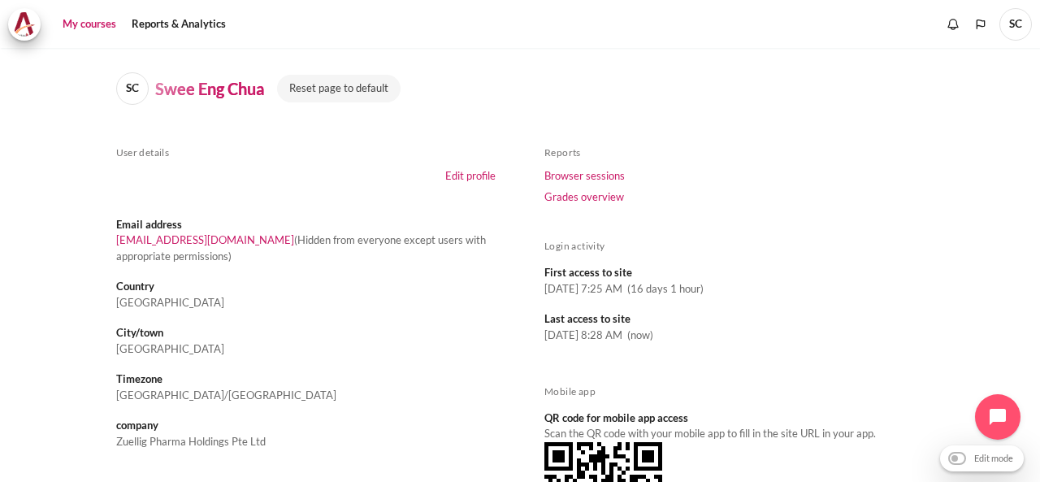
click at [89, 16] on link "My courses" at bounding box center [89, 24] width 65 height 32
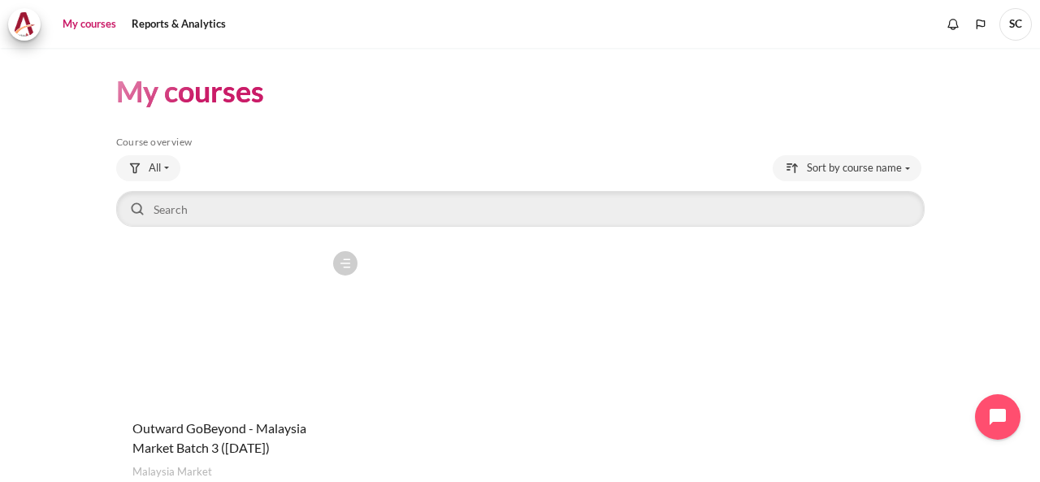
scroll to position [111, 0]
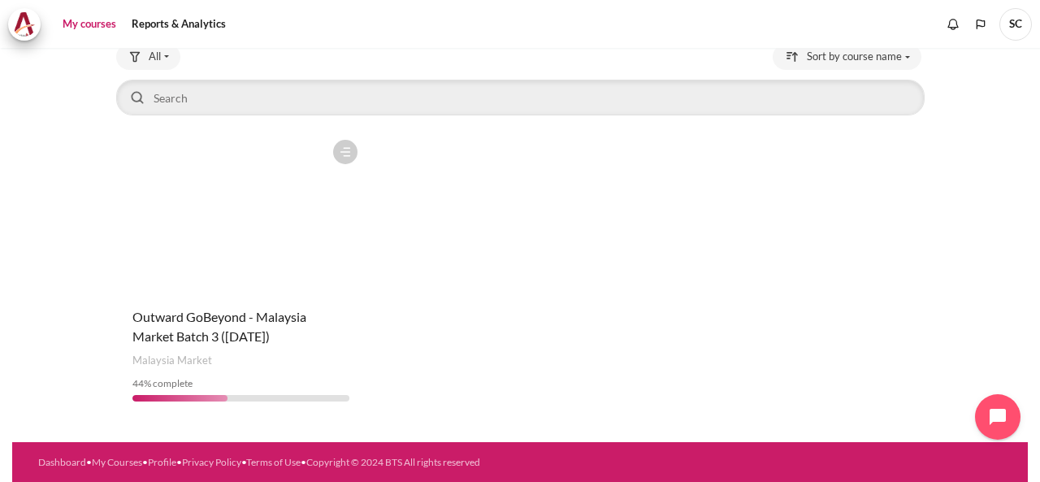
click at [286, 268] on figure "Content" at bounding box center [241, 213] width 250 height 162
